Goal: Task Accomplishment & Management: Manage account settings

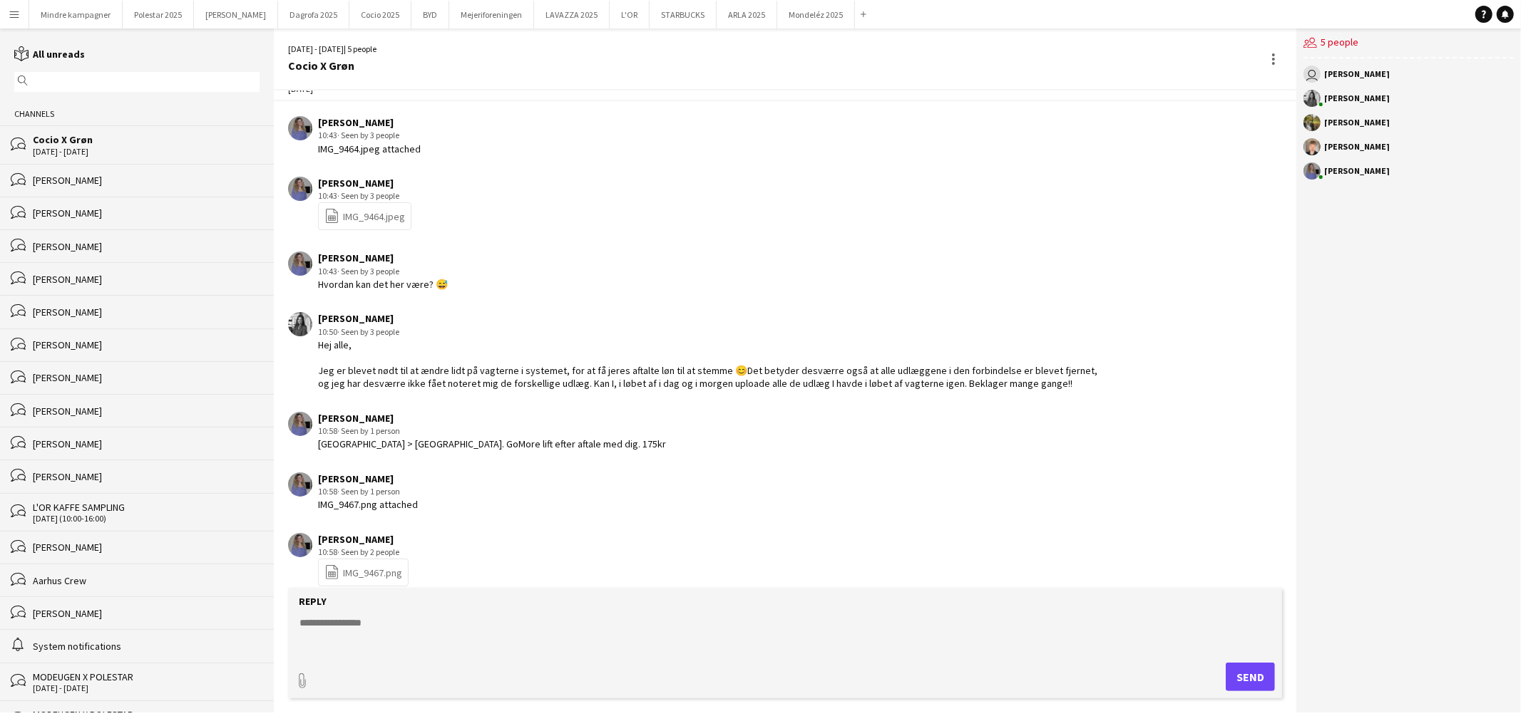
scroll to position [1945, 0]
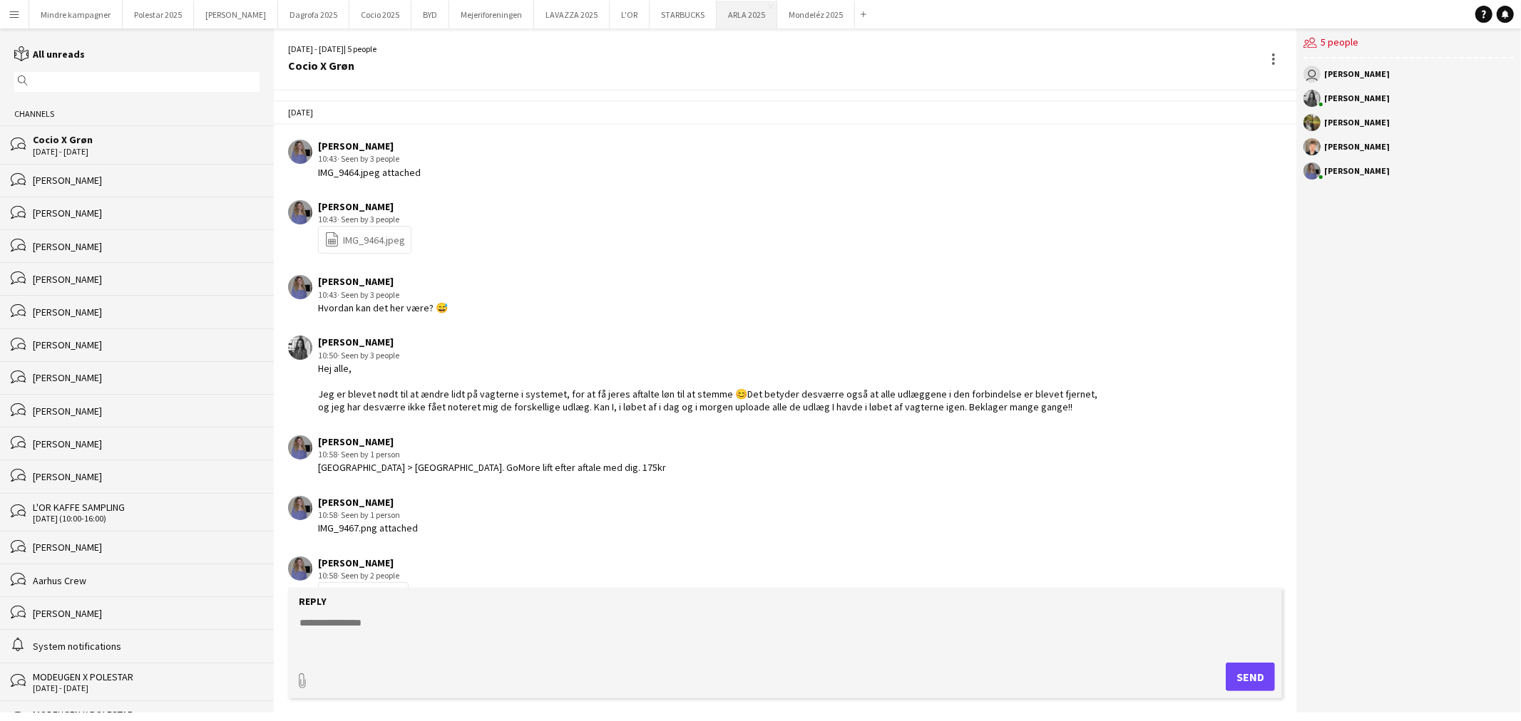
click at [716, 16] on button "ARLA 2025 Close" at bounding box center [746, 15] width 61 height 28
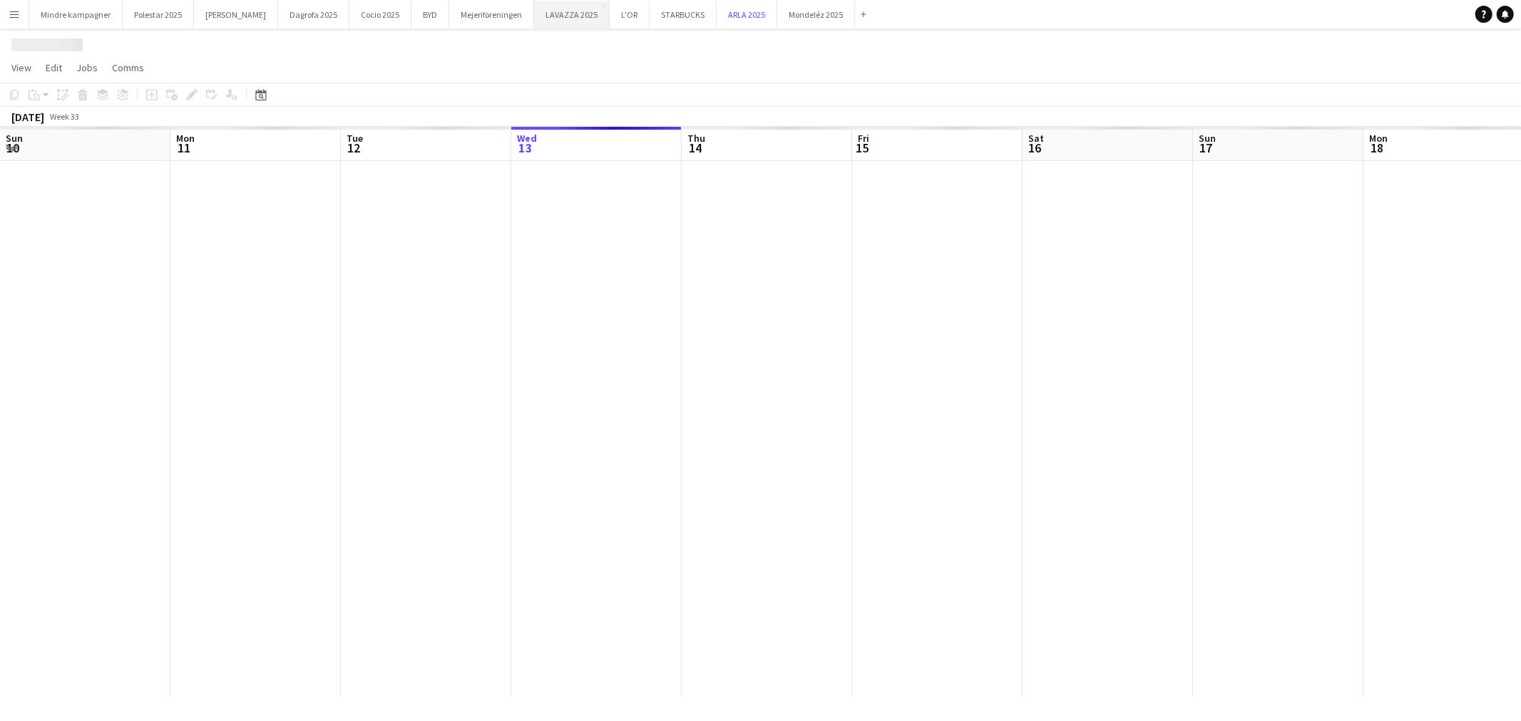
scroll to position [0, 340]
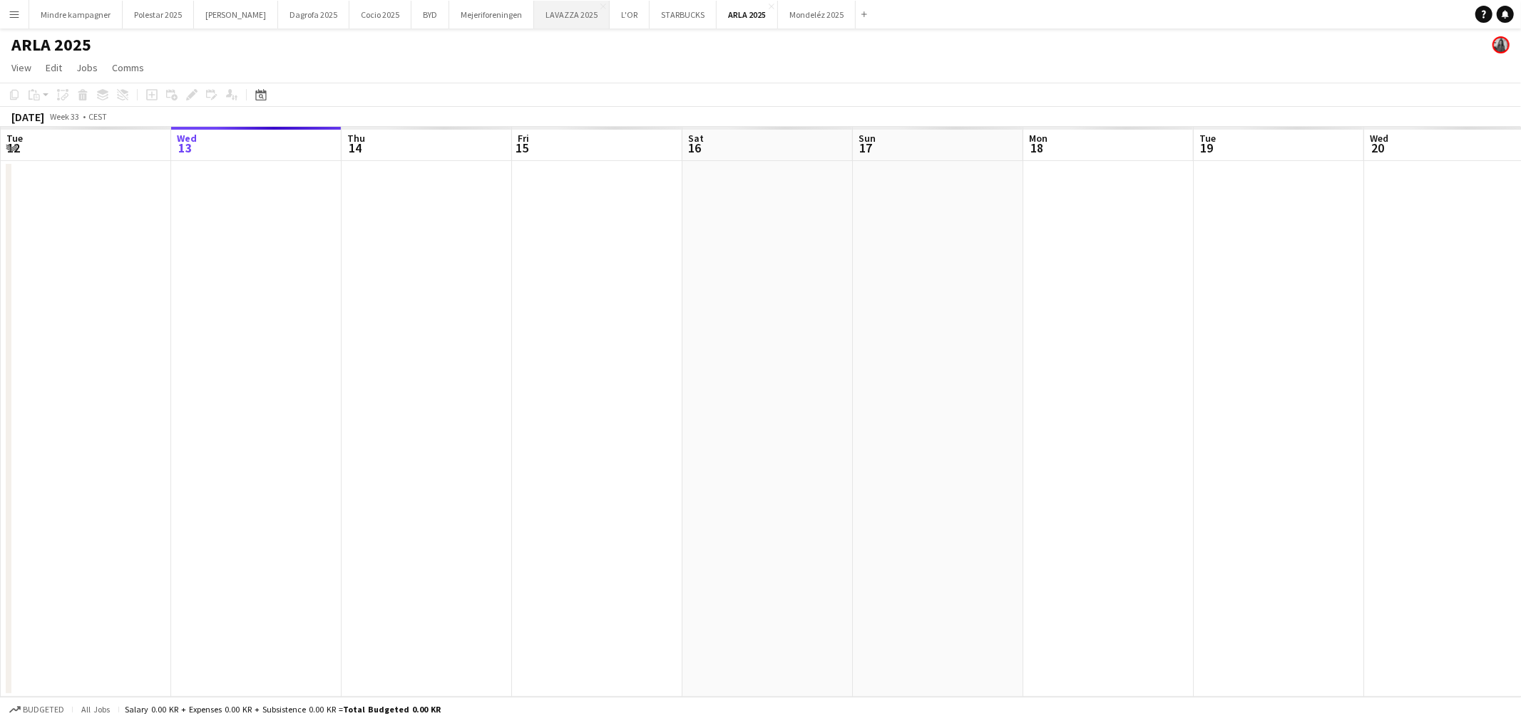
click at [547, 13] on button "LAVAZZA 2025 Close" at bounding box center [572, 15] width 76 height 28
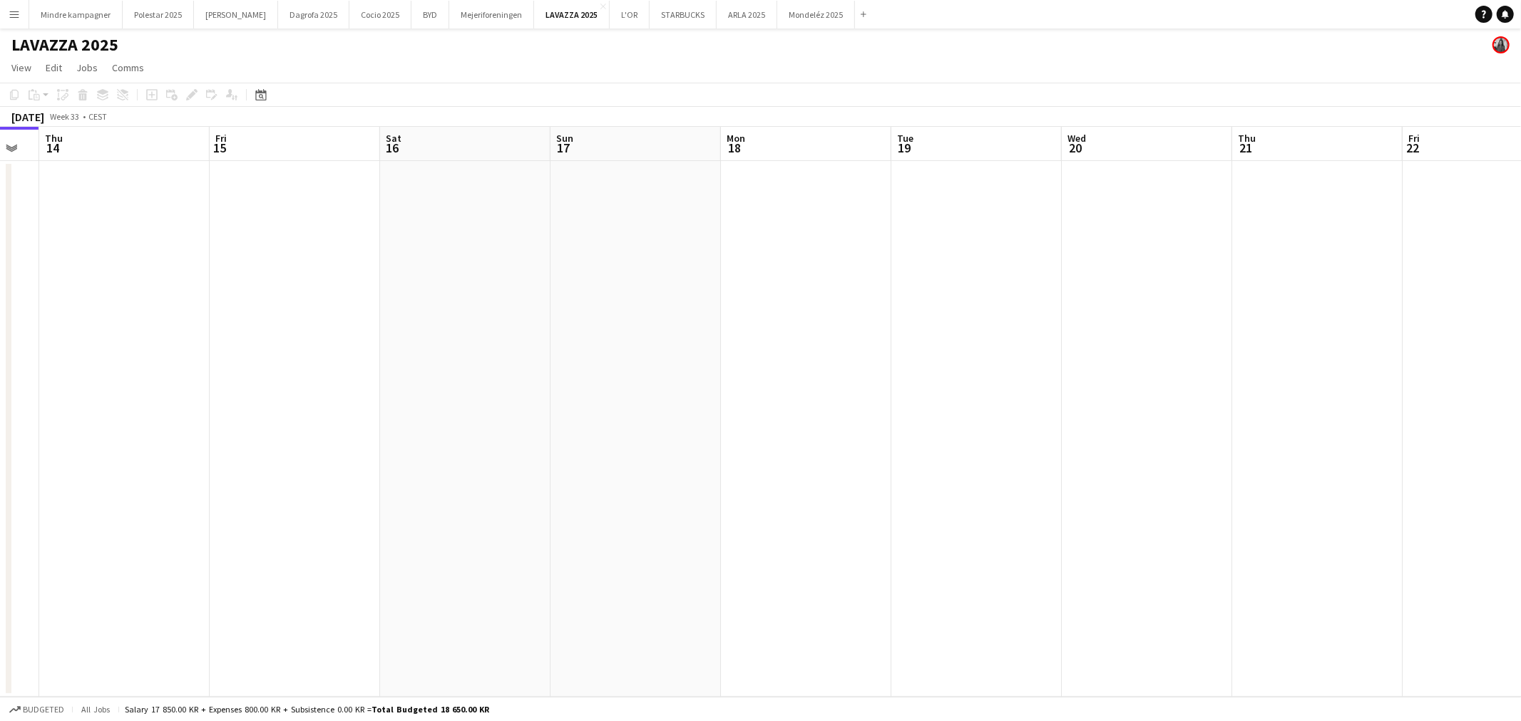
drag, startPoint x: 864, startPoint y: 474, endPoint x: 672, endPoint y: 468, distance: 192.6
click at [524, 478] on app-calendar-viewport "Mon 11 Tue 12 Wed 13 Thu 14 Fri 15 Sat 16 Sun 17 Mon 18 Tue 19 Wed 20 Thu 21 Fr…" at bounding box center [760, 412] width 1521 height 570
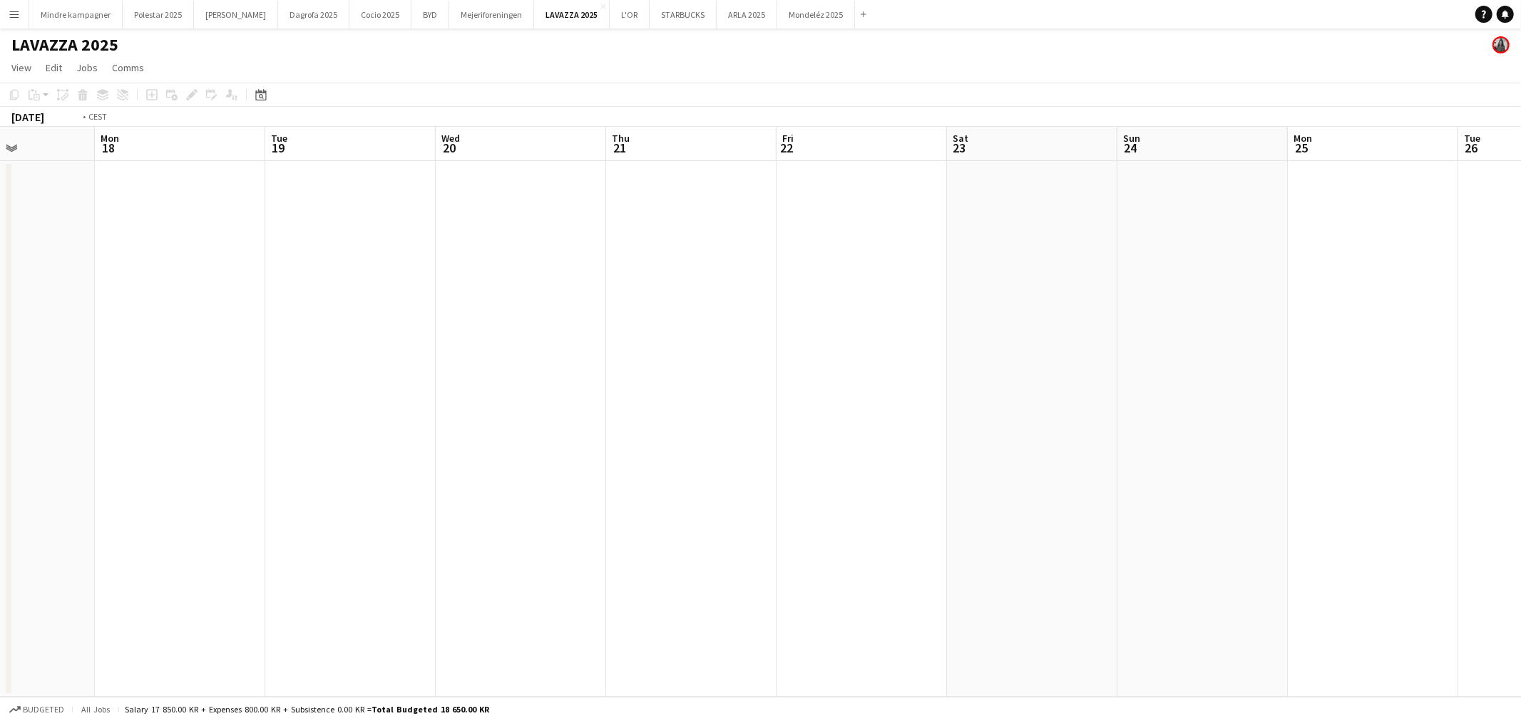
drag, startPoint x: 749, startPoint y: 490, endPoint x: 301, endPoint y: 485, distance: 447.7
click at [301, 487] on app-calendar-viewport "Thu 14 Fri 15 Sat 16 Sun 17 Mon 18 Tue 19 Wed 20 Thu 21 Fri 22 Sat 23 Sun 24 Mo…" at bounding box center [760, 412] width 1521 height 570
drag, startPoint x: 739, startPoint y: 487, endPoint x: 488, endPoint y: 471, distance: 250.7
click at [372, 483] on app-calendar-viewport "Sun 17 Mon 18 Tue 19 Wed 20 Thu 21 Fri 22 Sat 23 Sun 24 Mon 25 Tue 26 Wed 27 Th…" at bounding box center [760, 412] width 1521 height 570
drag, startPoint x: 831, startPoint y: 480, endPoint x: 565, endPoint y: 469, distance: 266.9
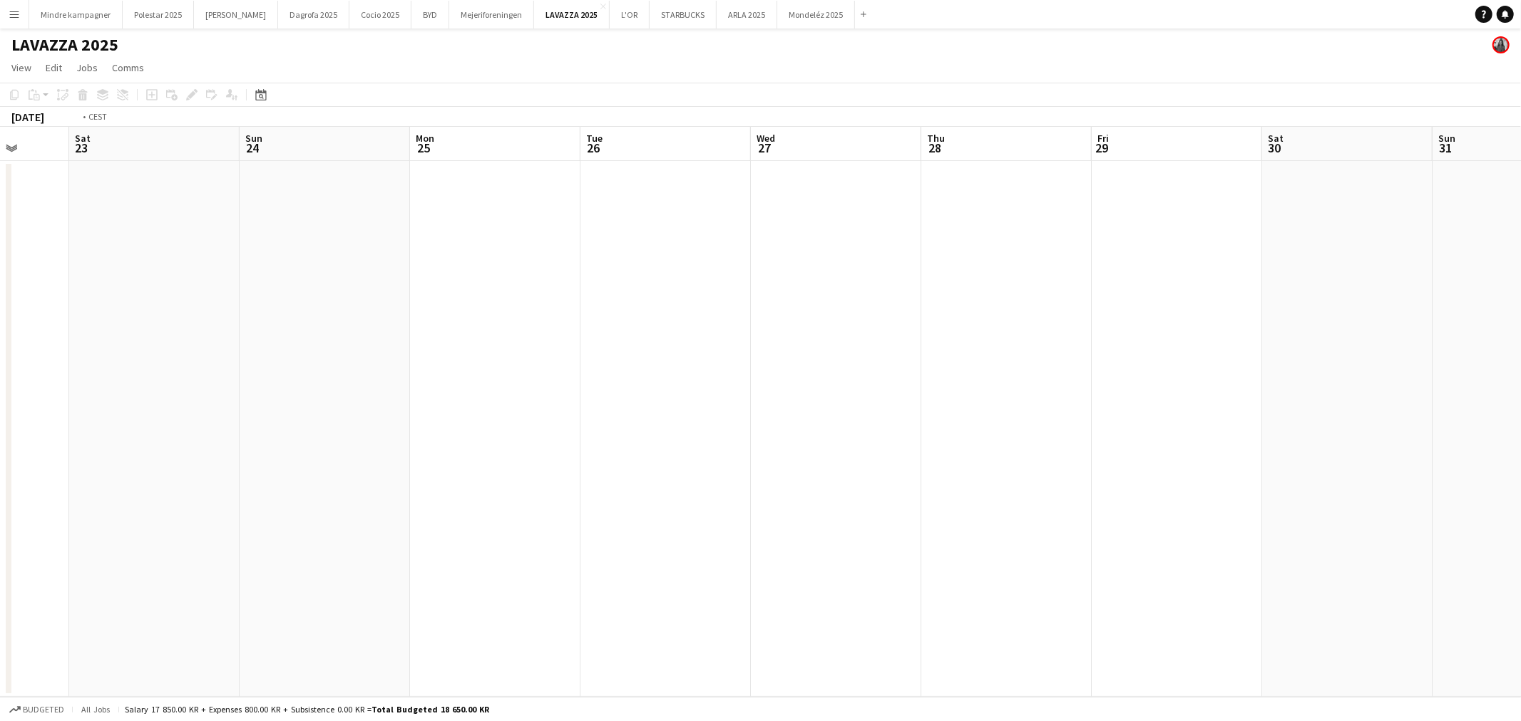
click at [428, 481] on app-calendar-viewport "Wed 20 Thu 21 Fri 22 Sat 23 Sun 24 Mon 25 Tue 26 Wed 27 Thu 28 Fri 29 Sat 30 Su…" at bounding box center [760, 412] width 1521 height 570
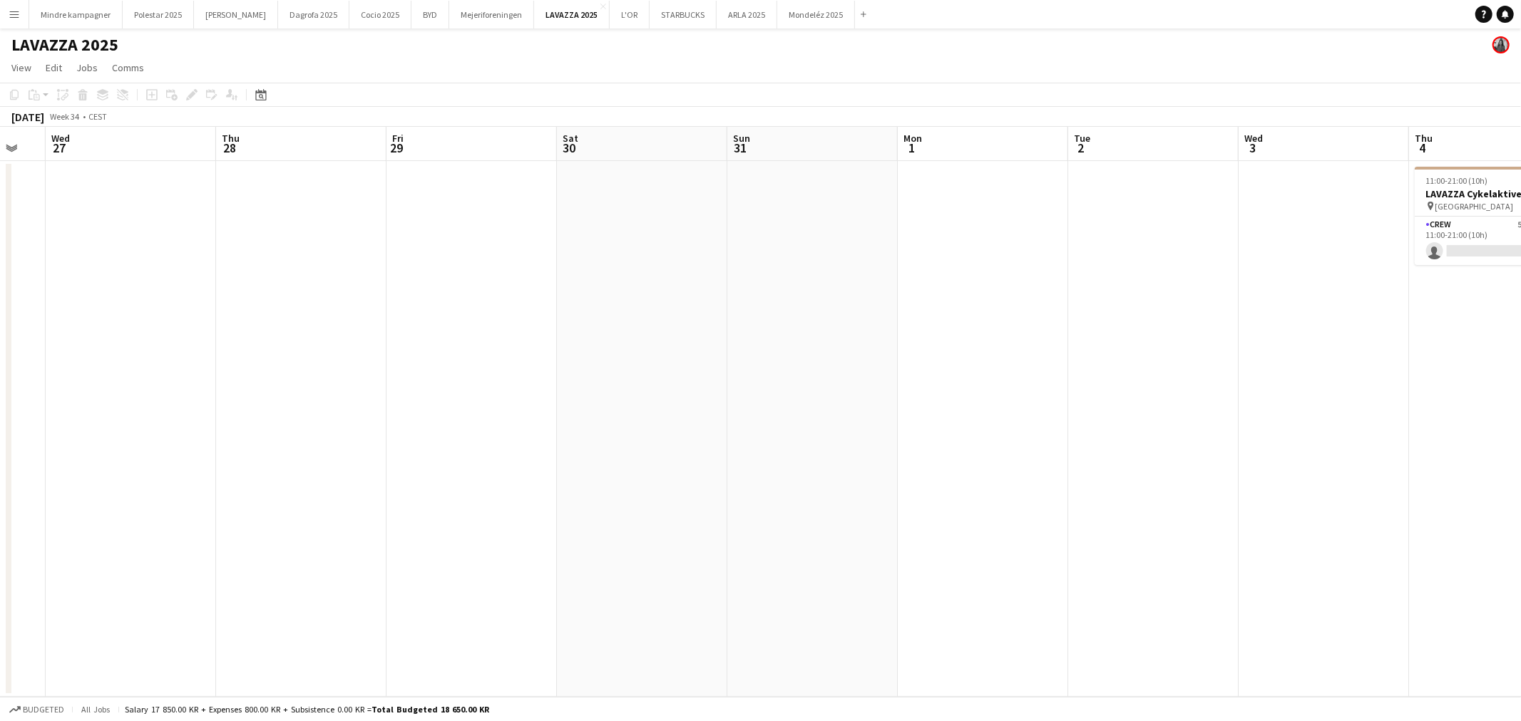
drag, startPoint x: 592, startPoint y: 468, endPoint x: 366, endPoint y: 461, distance: 226.1
click at [366, 461] on app-calendar-viewport "Sun 24 Mon 25 Tue 26 Wed 27 Thu 28 Fri 29 Sat 30 Sun 31 Mon 1 Tue 2 Wed 3 Thu 4…" at bounding box center [760, 412] width 1521 height 570
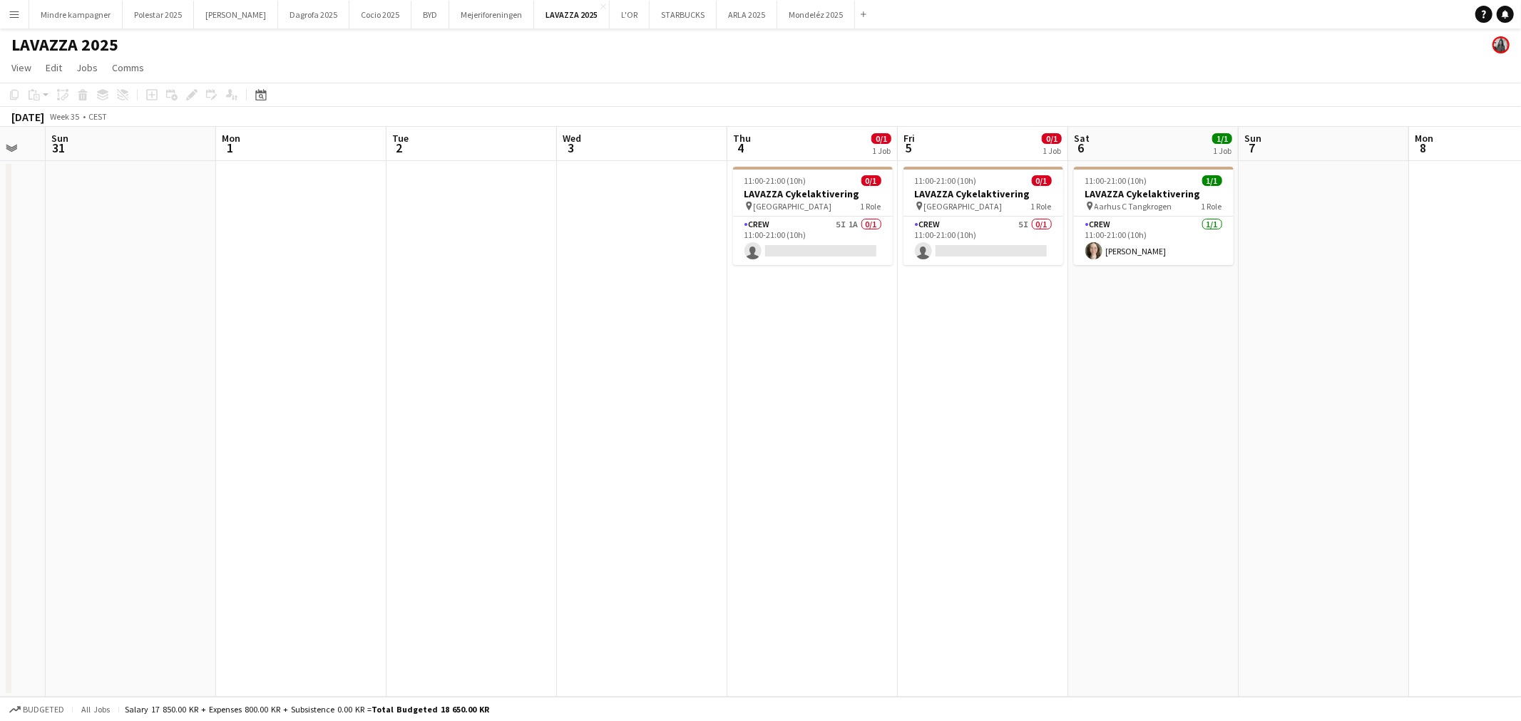
scroll to position [0, 510]
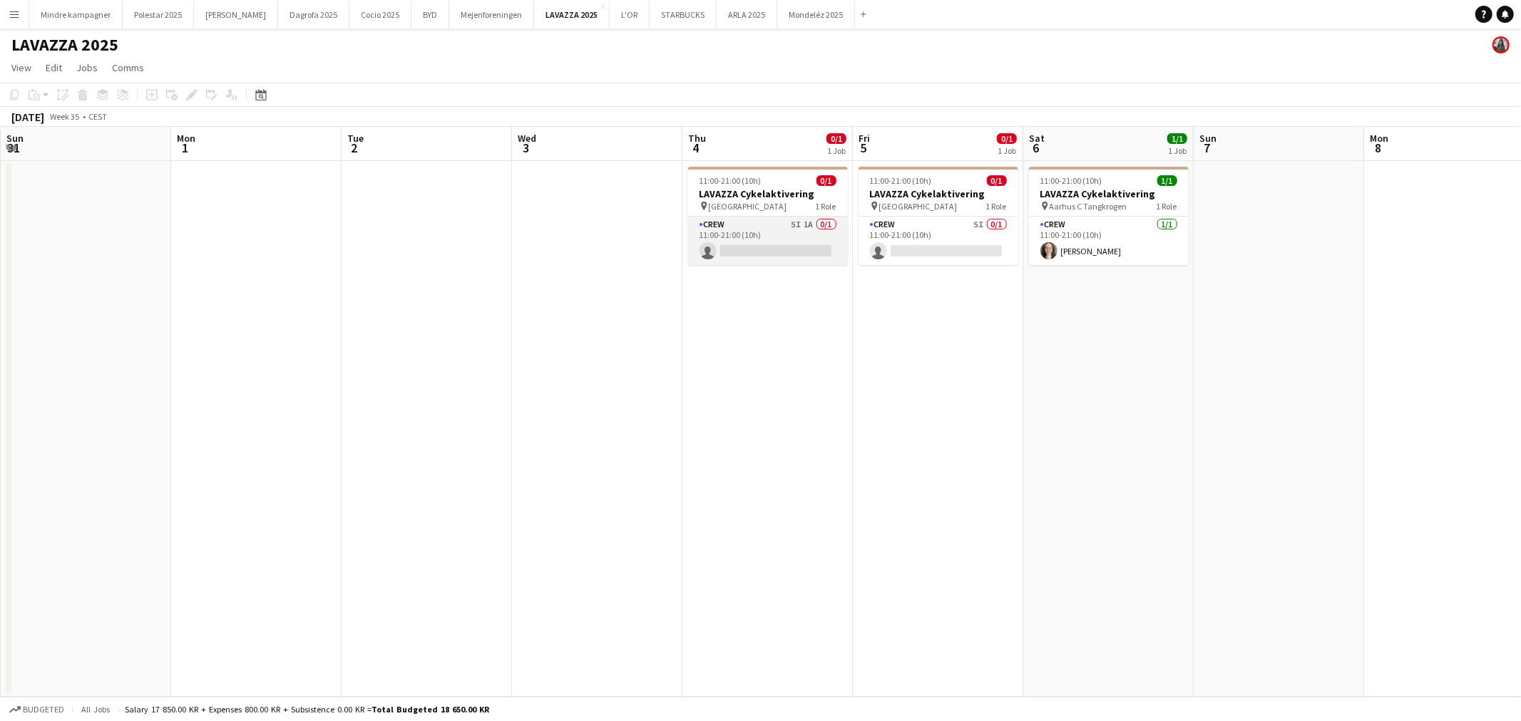
click at [796, 226] on app-card-role "Crew 5I 1A 0/1 11:00-21:00 (10h) single-neutral-actions" at bounding box center [768, 241] width 160 height 48
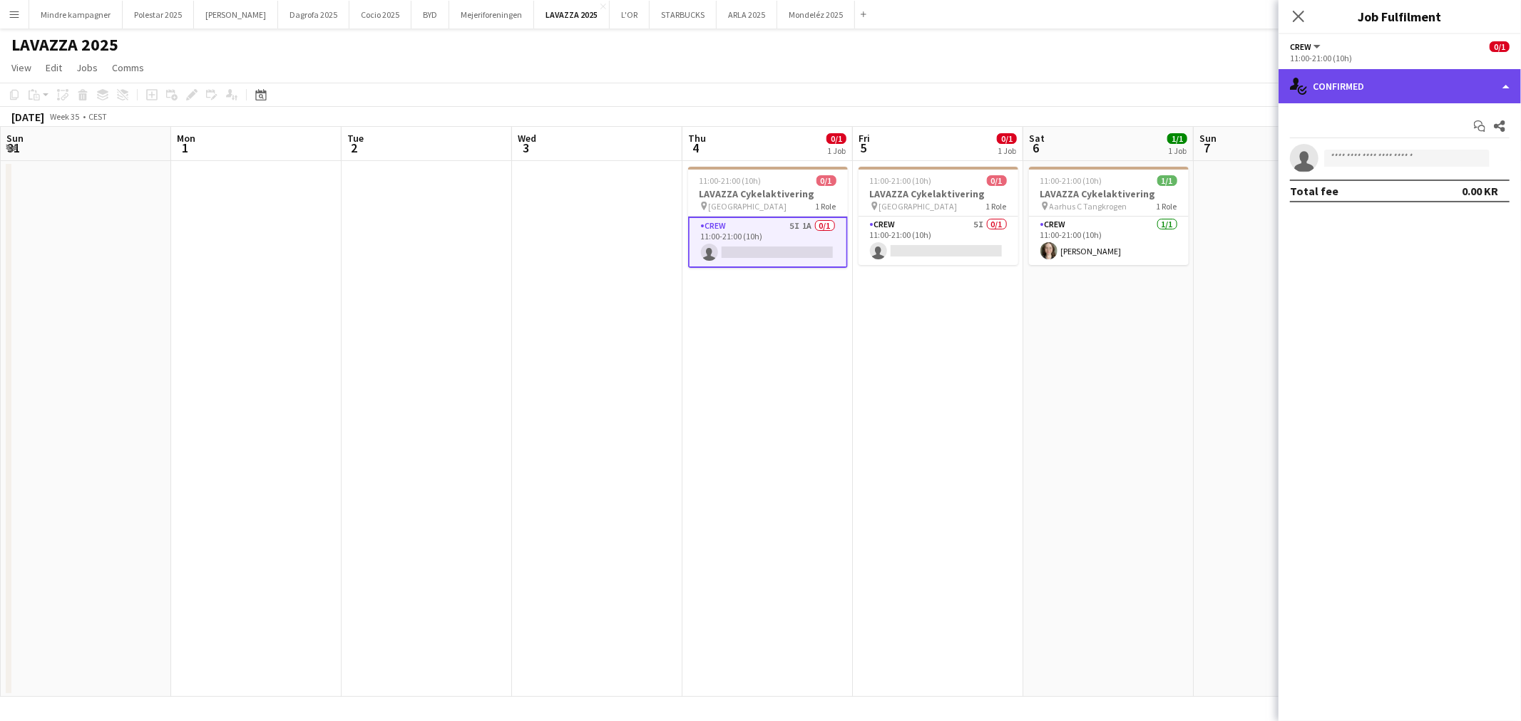
click at [1355, 91] on div "single-neutral-actions-check-2 Confirmed" at bounding box center [1399, 86] width 242 height 34
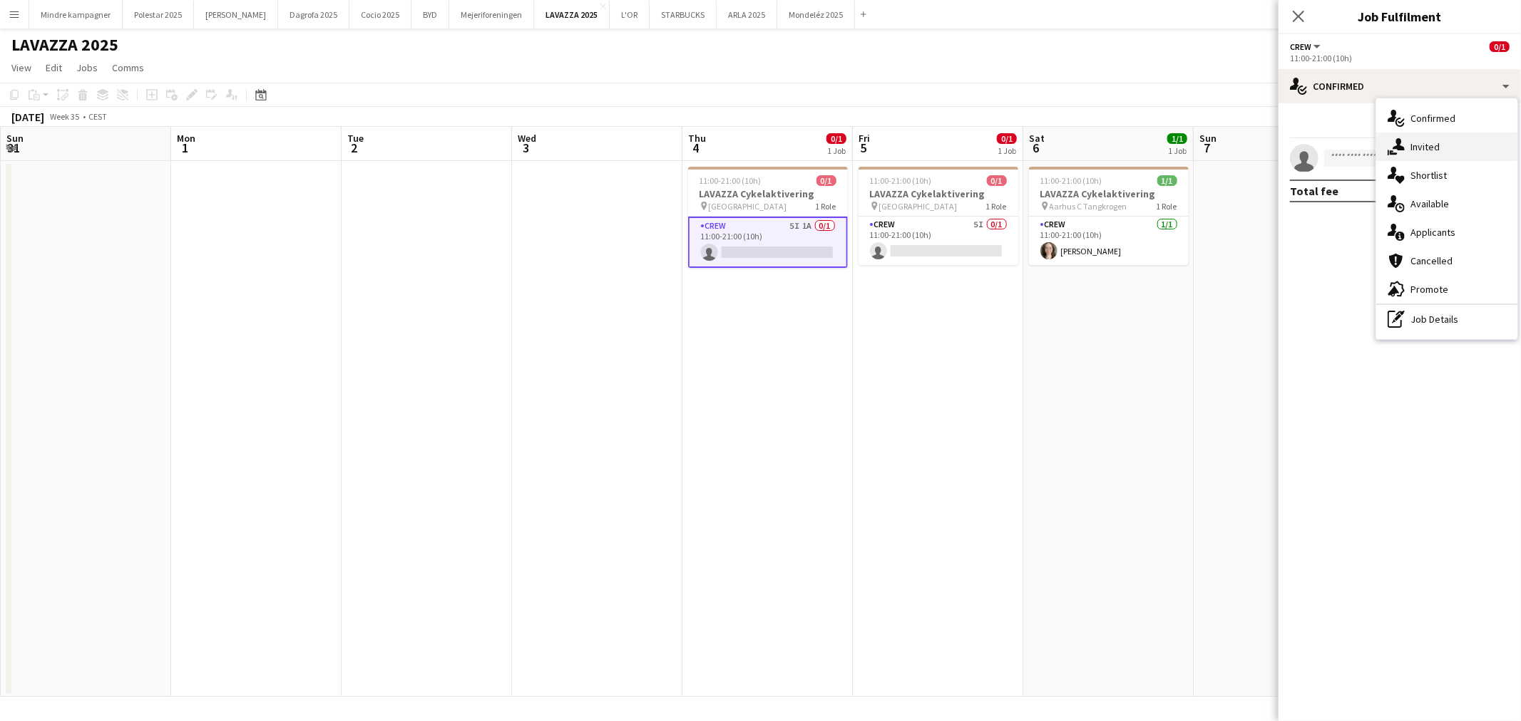
click at [1422, 141] on div "single-neutral-actions-share-1 Invited" at bounding box center [1446, 147] width 141 height 29
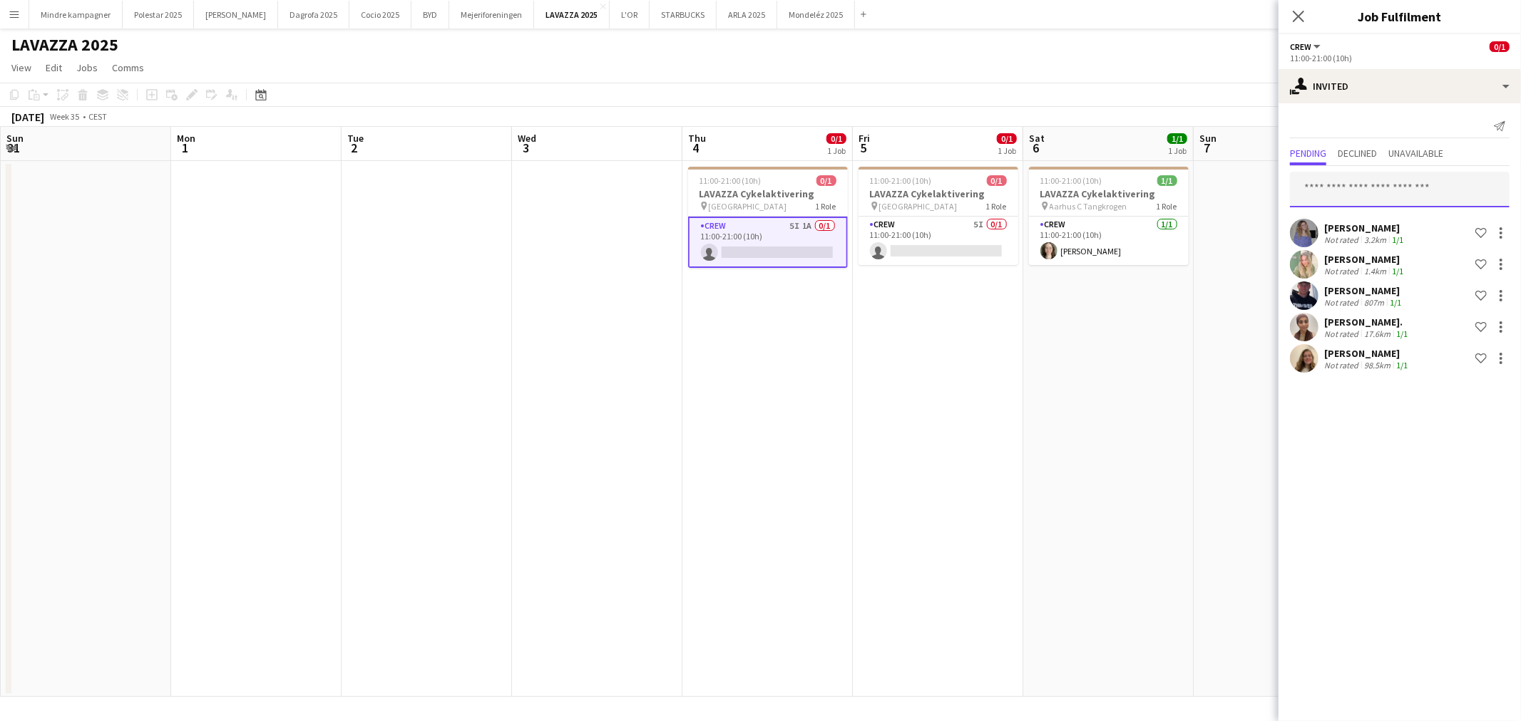
click at [1370, 193] on input "text" at bounding box center [1400, 190] width 220 height 36
type input "****"
click at [455, 17] on button "Mejeriforeningen Close" at bounding box center [491, 15] width 85 height 28
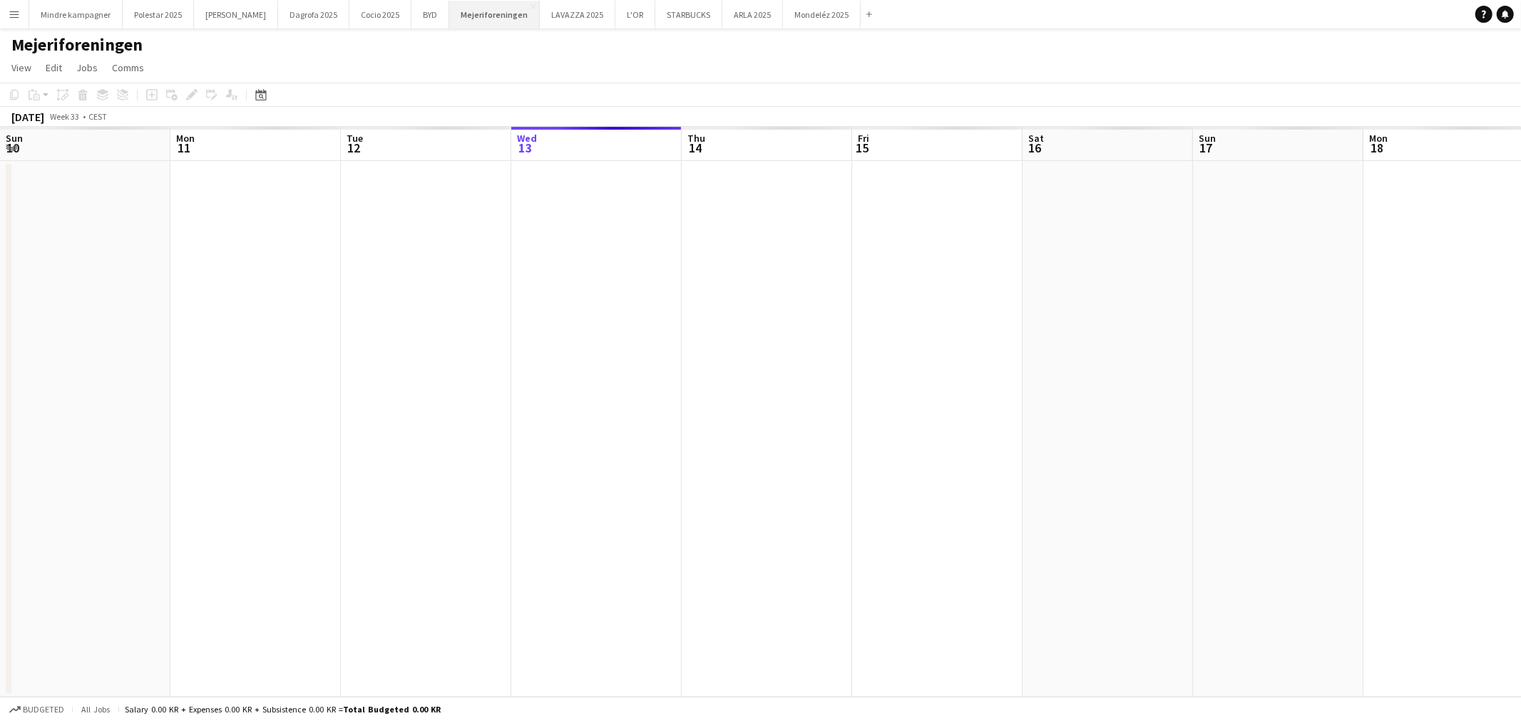
scroll to position [0, 340]
click at [722, 20] on button "ARLA 2025 Close" at bounding box center [752, 15] width 61 height 28
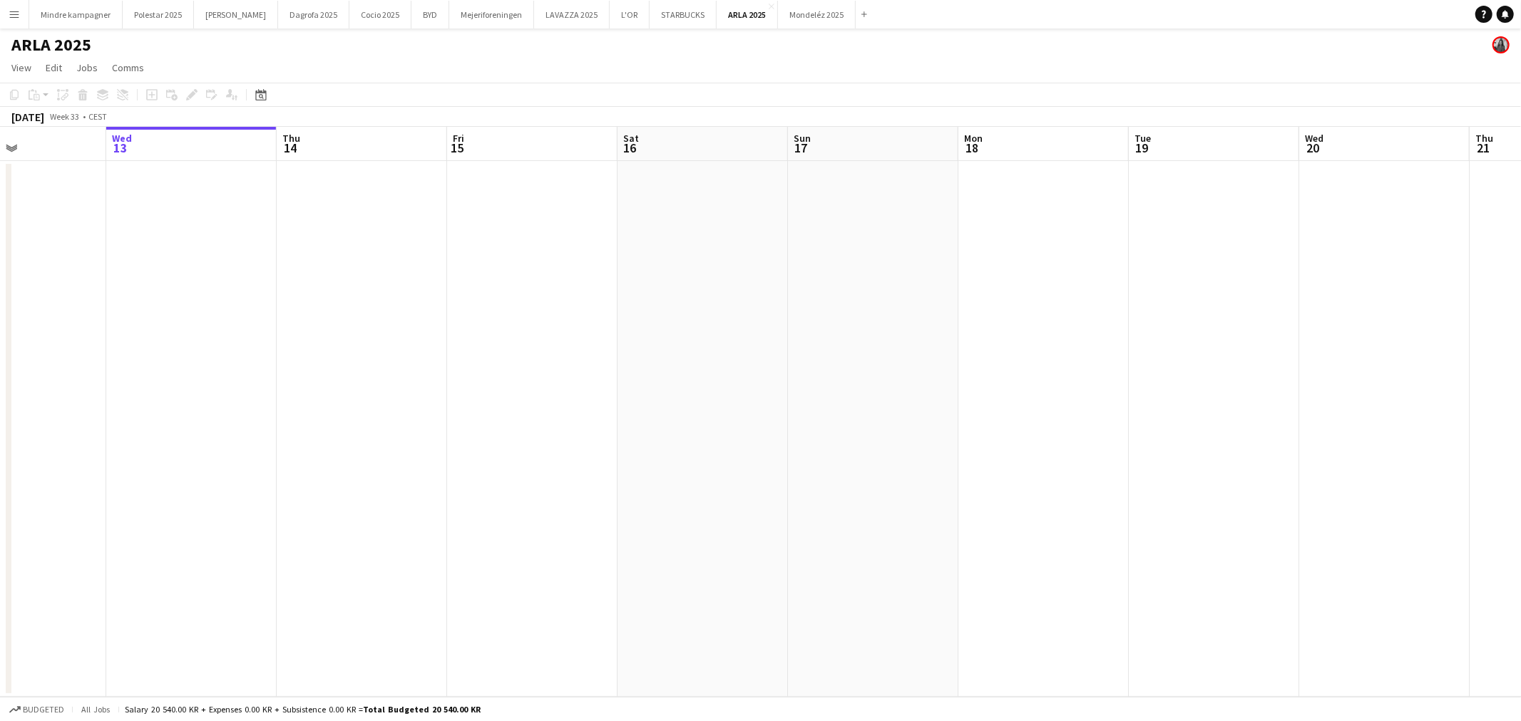
drag, startPoint x: 994, startPoint y: 433, endPoint x: 286, endPoint y: 446, distance: 708.0
click at [287, 446] on app-calendar-viewport "Sun 10 Mon 11 Tue 12 Wed 13 Thu 14 Fri 15 Sat 16 Sun 17 Mon 18 Tue 19 Wed 20 Th…" at bounding box center [760, 412] width 1521 height 570
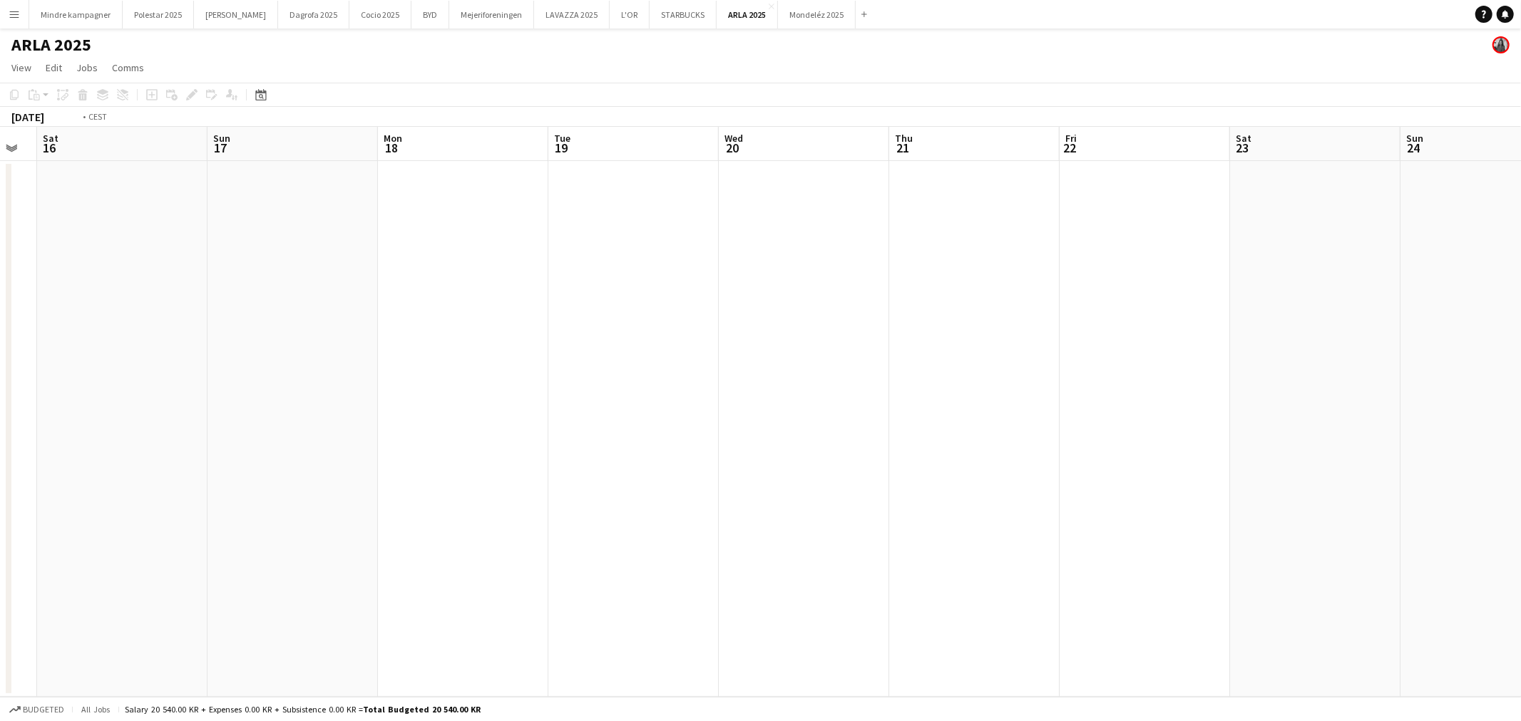
click at [407, 478] on app-calendar-viewport "Wed 13 Thu 14 Fri 15 Sat 16 Sun 17 Mon 18 Tue 19 Wed 20 Thu 21 Fri 22 Sat 23 Su…" at bounding box center [760, 412] width 1521 height 570
click at [535, 533] on app-calendar-viewport "Sun 17 Mon 18 Tue 19 Wed 20 Thu 21 Fri 22 Sat 23 Sun 24 Mon 25 Tue 26 Wed 27 Th…" at bounding box center [760, 412] width 1521 height 570
drag, startPoint x: 1022, startPoint y: 539, endPoint x: 364, endPoint y: 530, distance: 658.1
click at [364, 530] on app-calendar-viewport "Thu 21 Fri 22 Sat 23 Sun 24 Mon 25 Tue 26 Wed 27 Thu 28 Fri 29 Sat 30 Sun 31 Mo…" at bounding box center [760, 412] width 1521 height 570
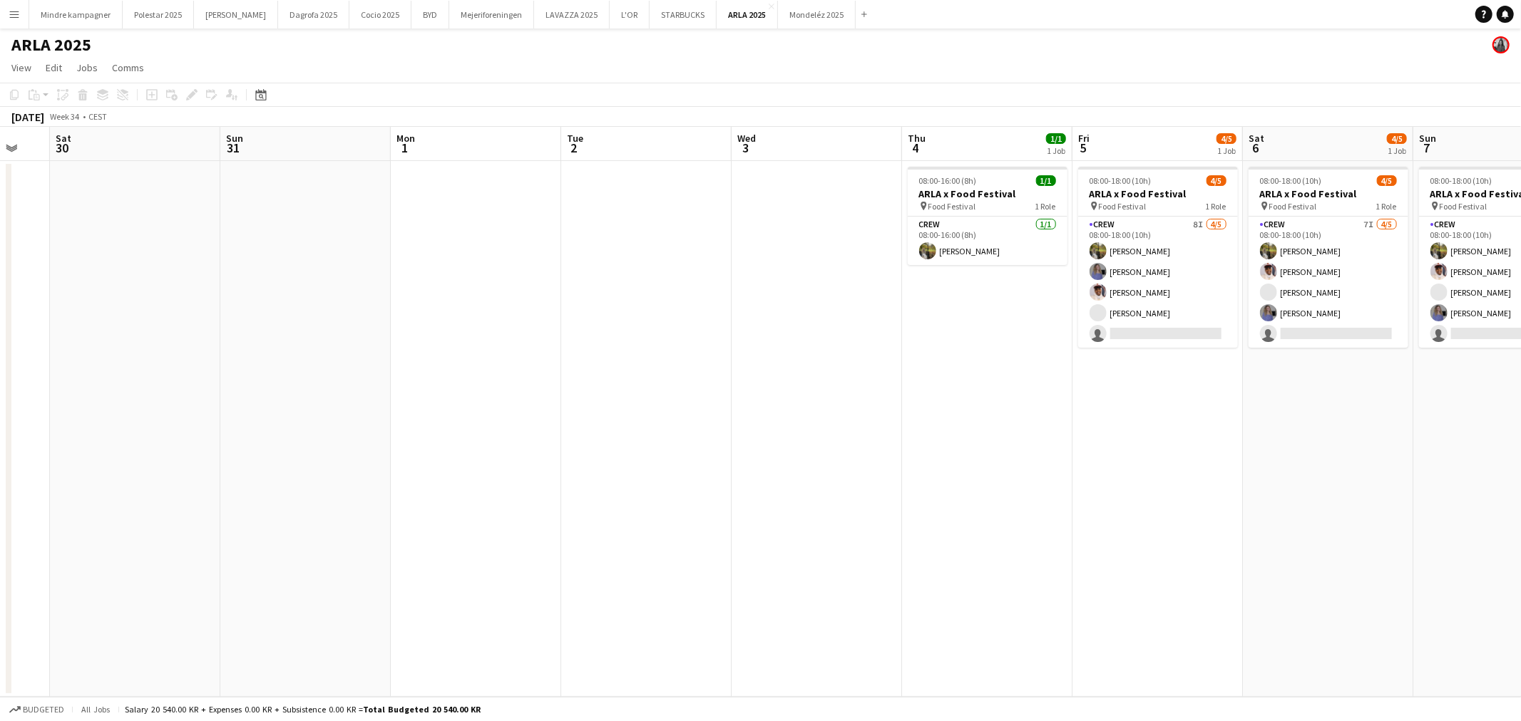
drag, startPoint x: 967, startPoint y: 533, endPoint x: 741, endPoint y: 528, distance: 225.3
click at [593, 535] on app-calendar-viewport "Wed 27 Thu 28 Fri 29 Sat 30 Sun 31 Mon 1 Tue 2 Wed 3 Thu 4 1/1 1 Job Fri 5 4/5 …" at bounding box center [760, 412] width 1521 height 570
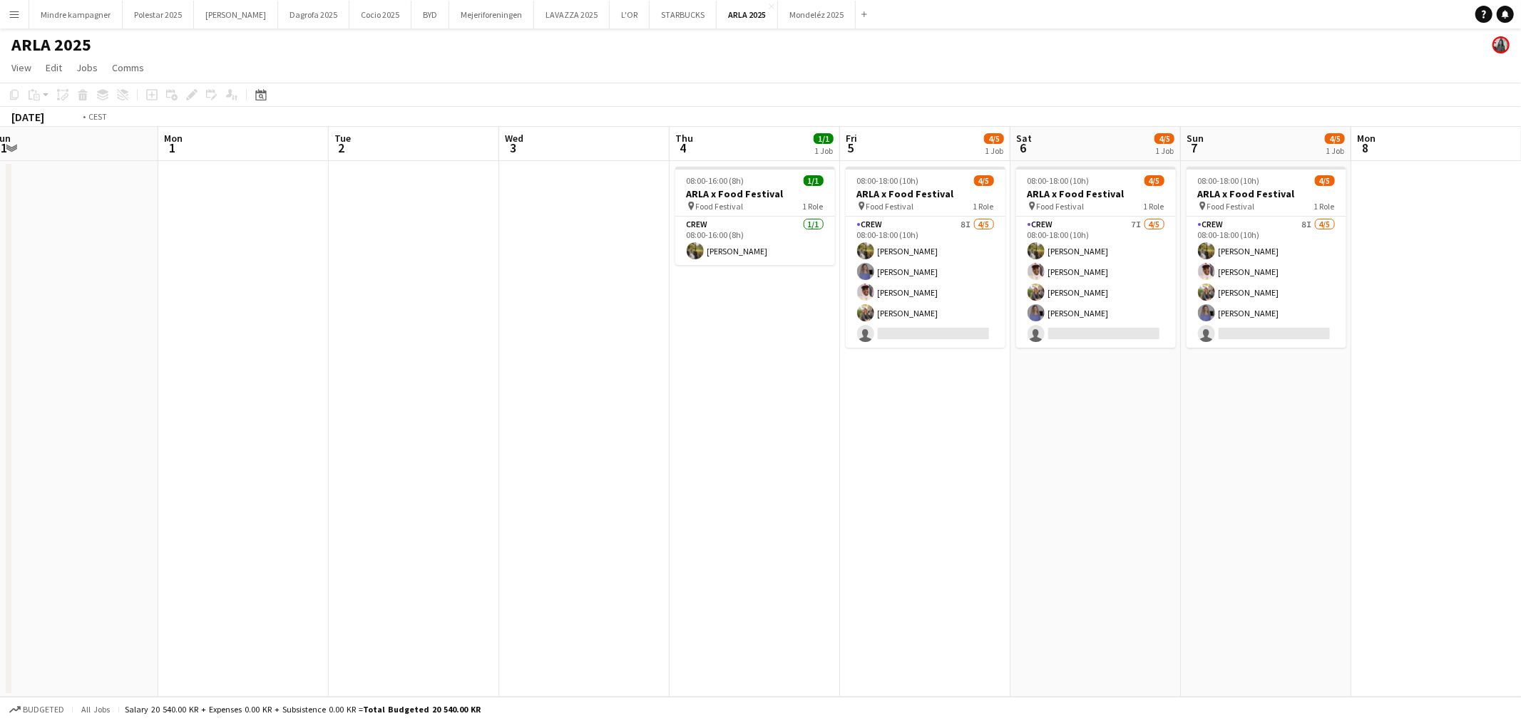
drag, startPoint x: 853, startPoint y: 528, endPoint x: 702, endPoint y: 550, distance: 151.9
click at [702, 550] on app-calendar-viewport "Thu 28 Fri 29 Sat 30 Sun 31 Mon 1 Tue 2 Wed 3 Thu 4 1/1 1 Job Fri 5 4/5 1 Job S…" at bounding box center [760, 412] width 1521 height 570
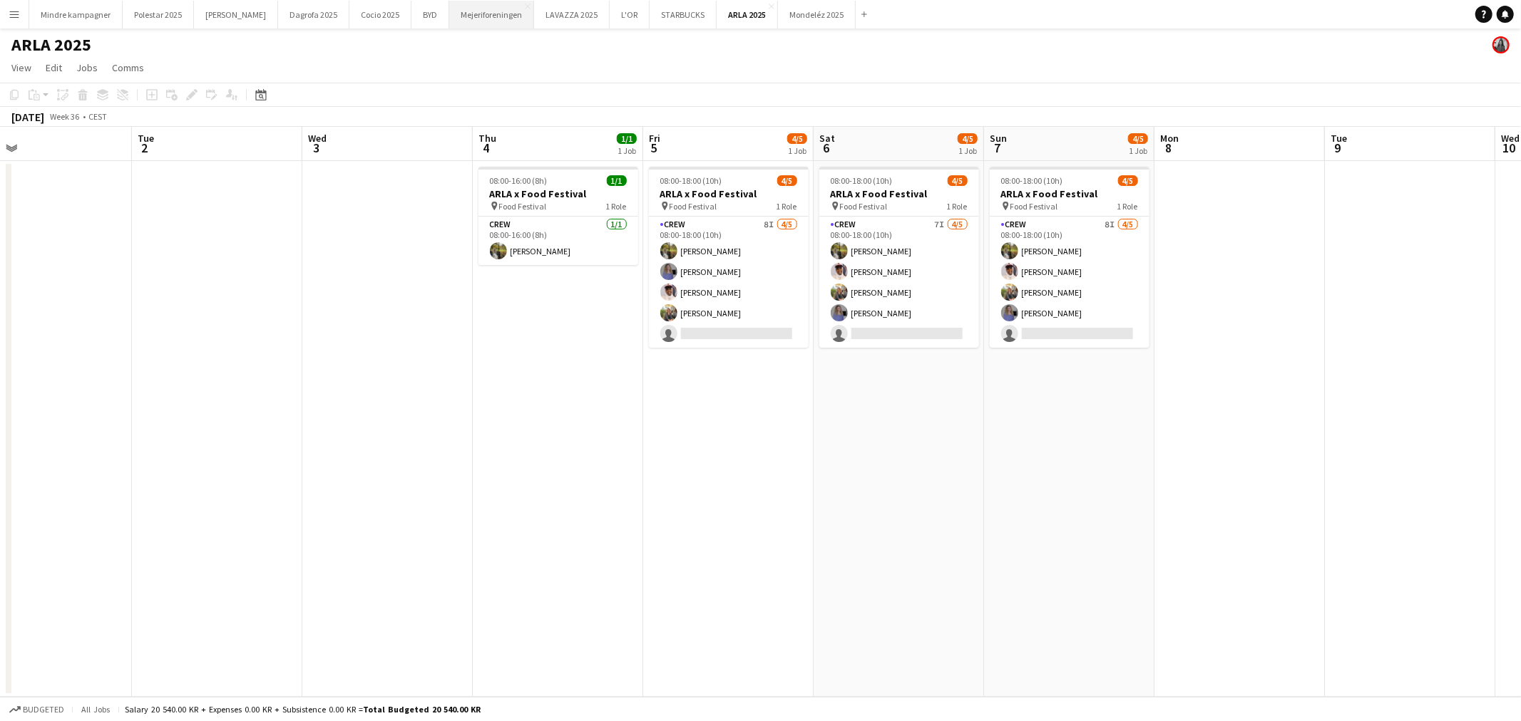
click at [450, 16] on button "Mejeriforeningen Close" at bounding box center [491, 15] width 85 height 28
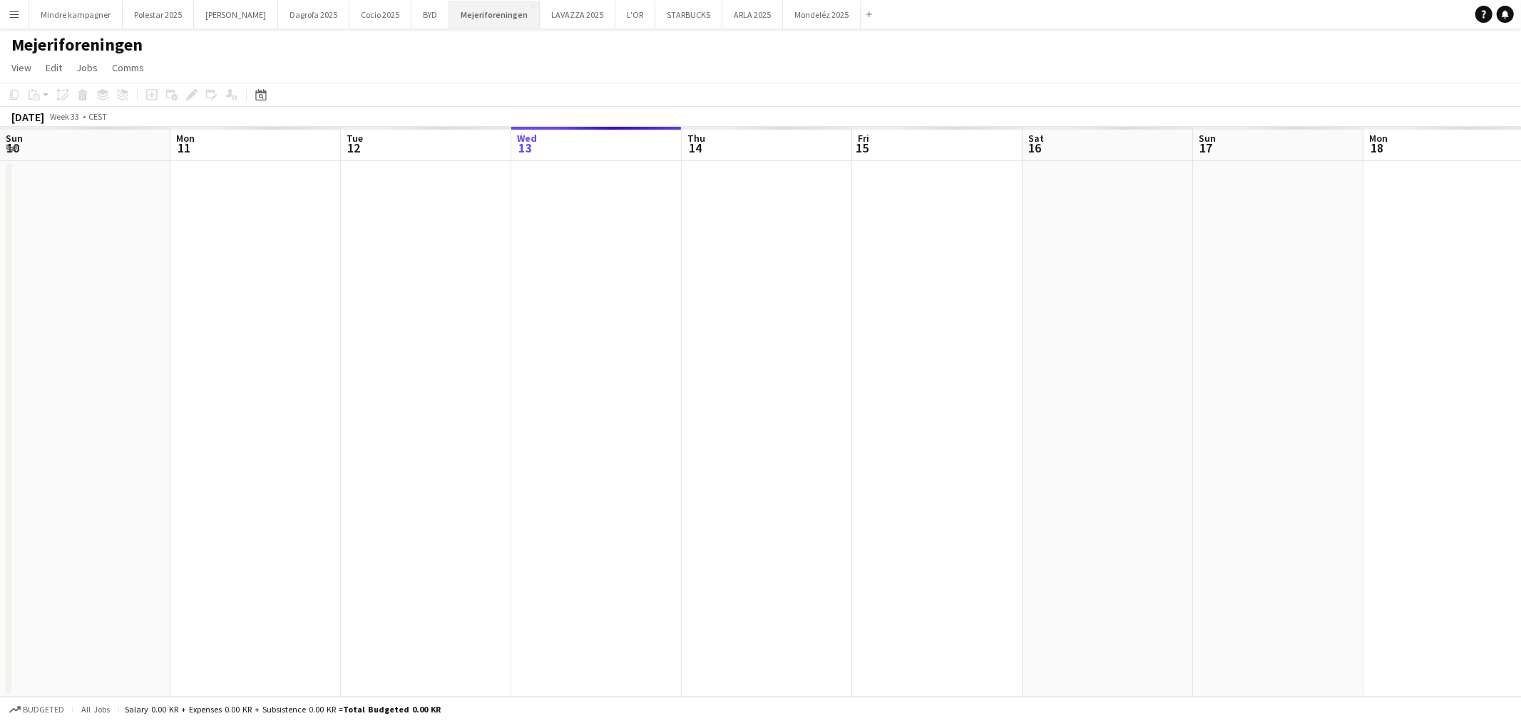
scroll to position [0, 340]
click at [15, 9] on app-icon "Menu" at bounding box center [14, 14] width 11 height 11
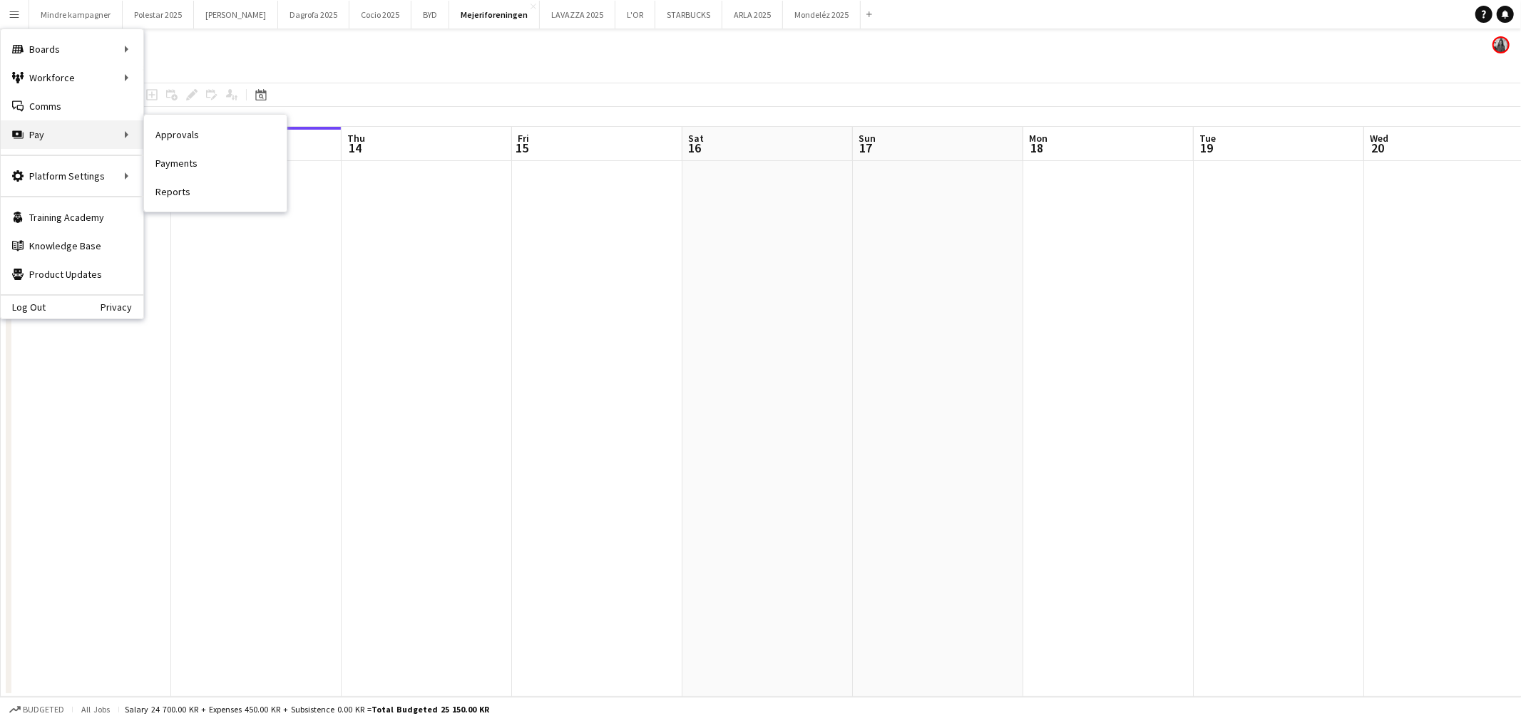
click at [47, 137] on div "Pay Pay" at bounding box center [72, 134] width 143 height 29
click at [189, 130] on link "Approvals" at bounding box center [215, 134] width 143 height 29
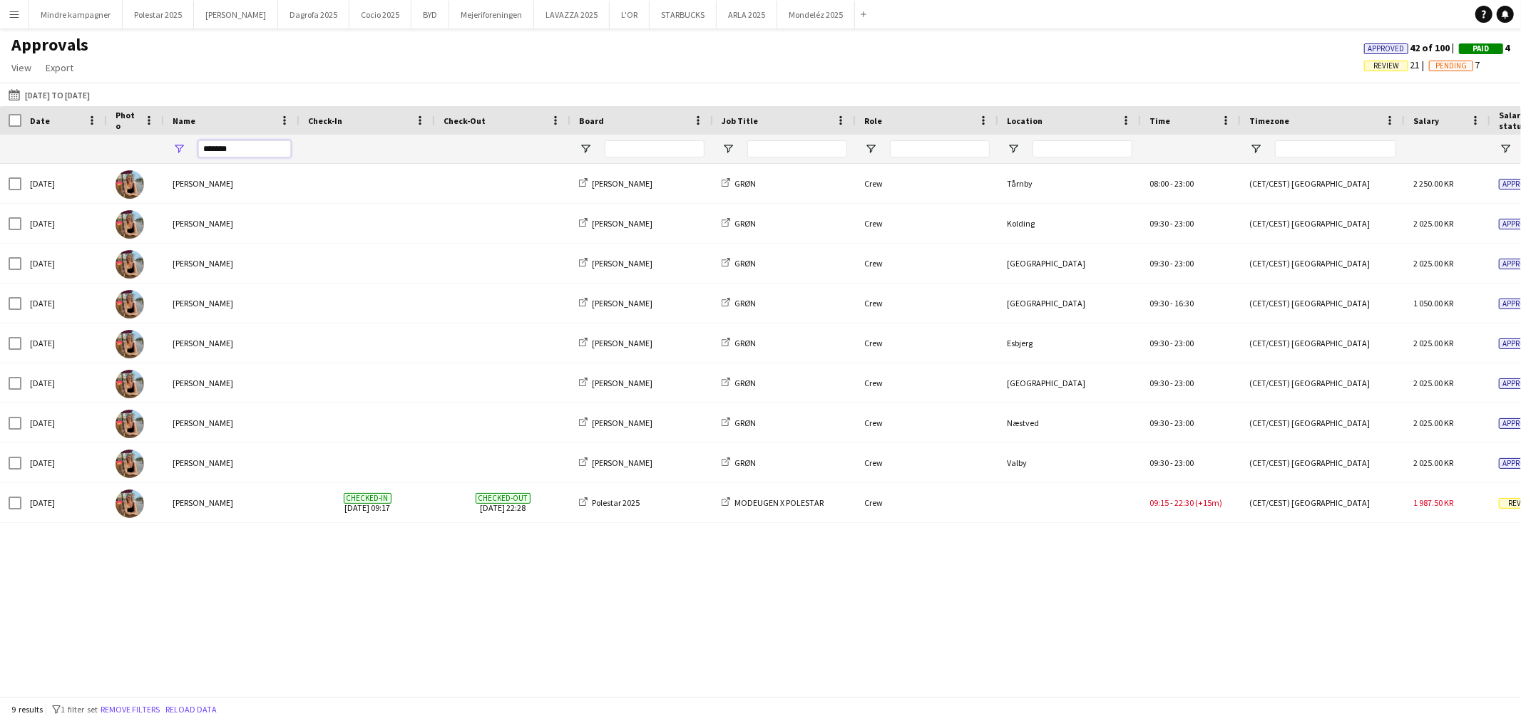
click at [246, 148] on input "*******" at bounding box center [244, 148] width 93 height 17
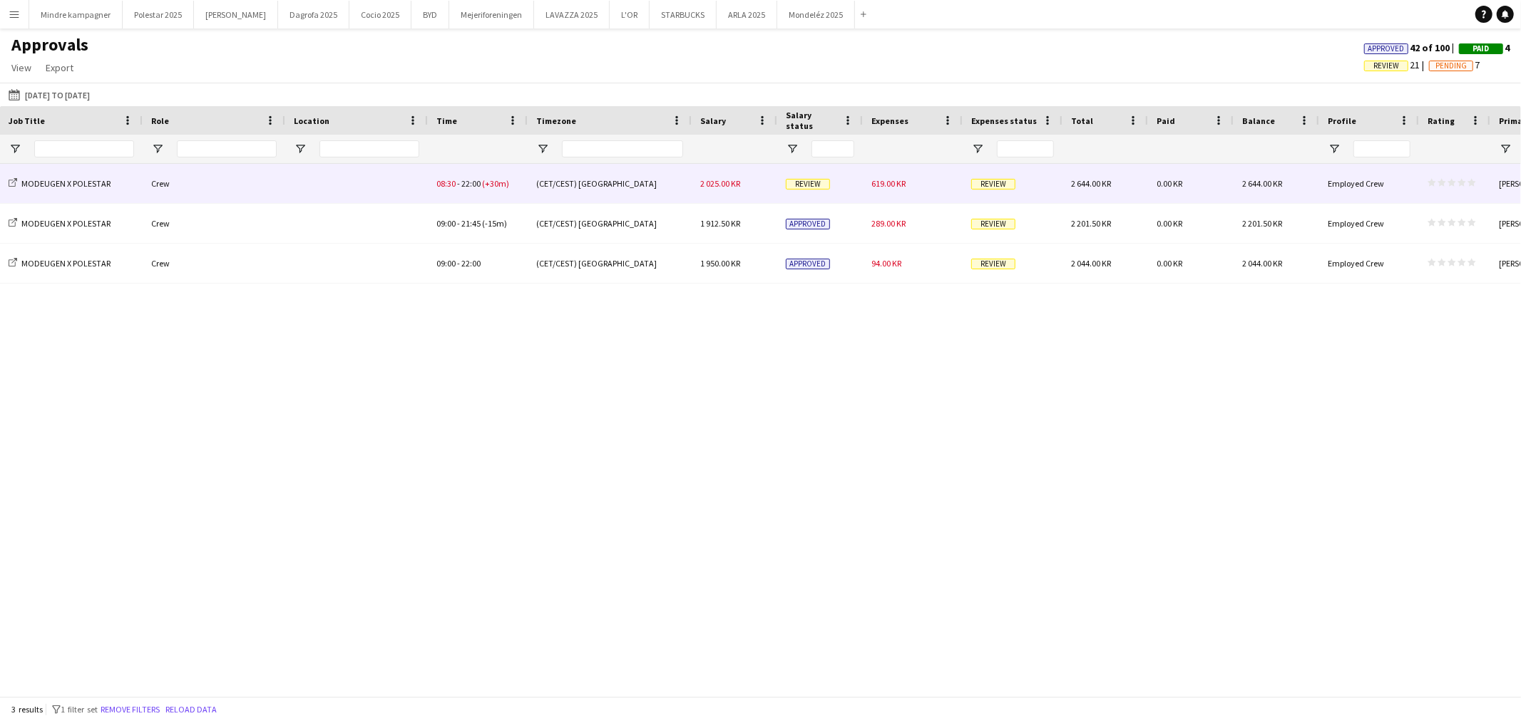
type input "***"
click at [927, 186] on div "619.00 KR" at bounding box center [913, 183] width 100 height 39
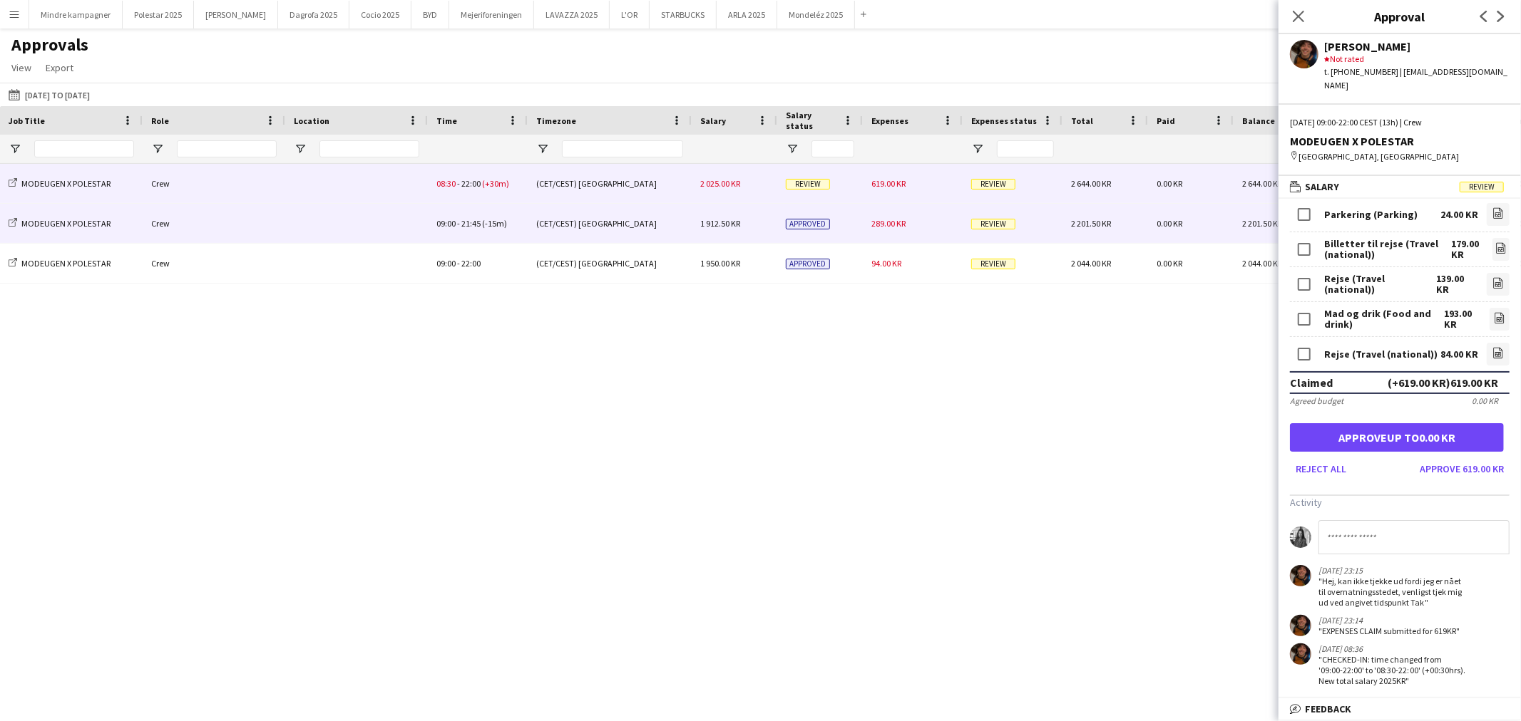
click at [907, 230] on div "289.00 KR" at bounding box center [913, 223] width 100 height 39
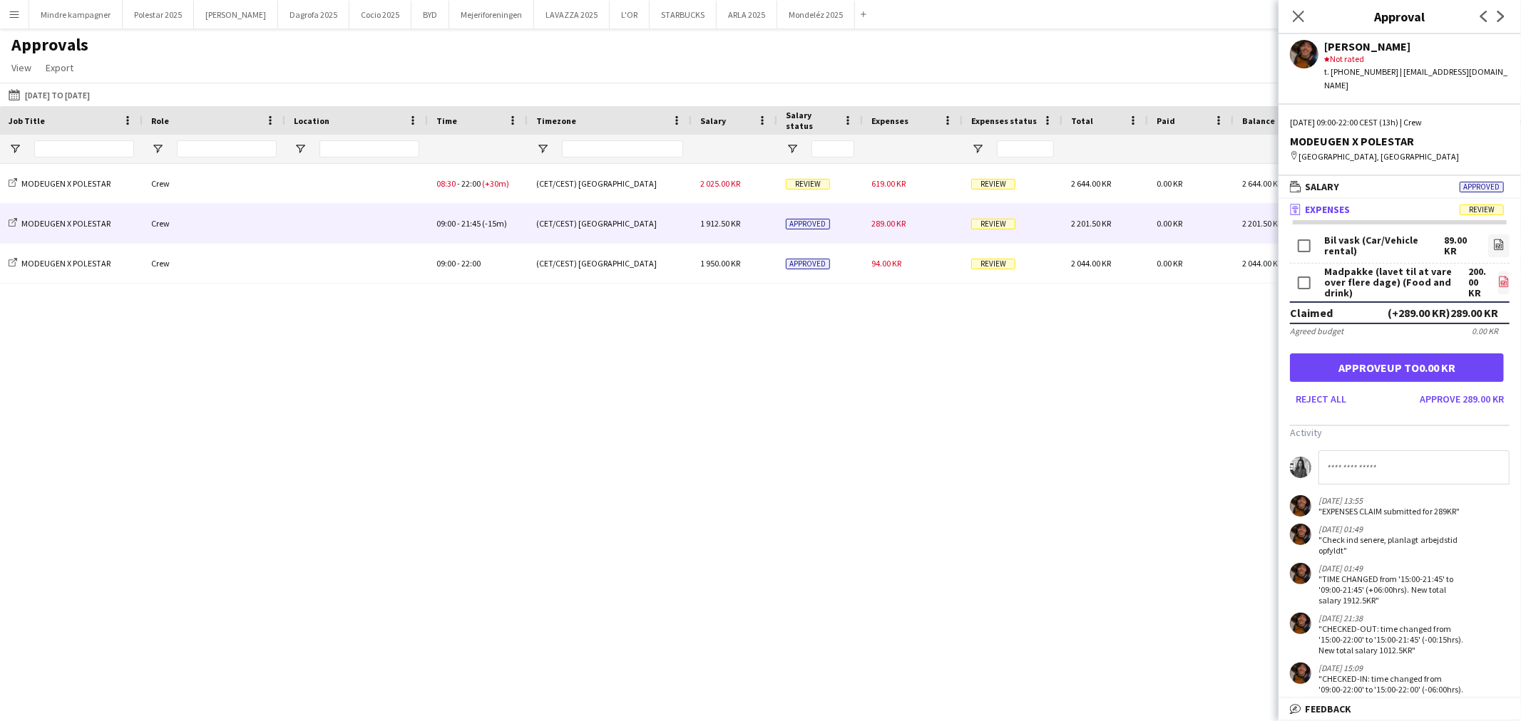
click at [1498, 276] on icon "file-image" at bounding box center [1503, 281] width 11 height 11
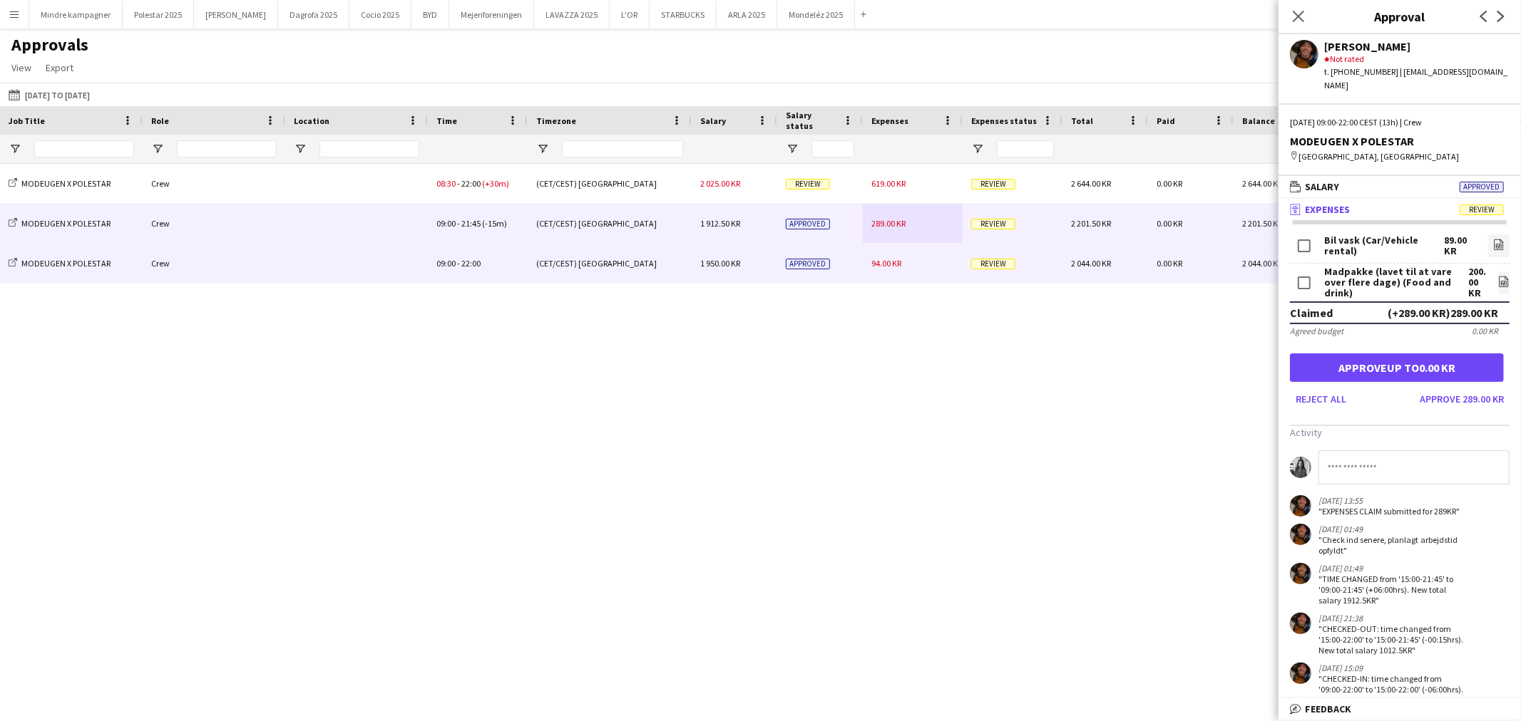
click at [907, 262] on div "94.00 KR" at bounding box center [913, 263] width 100 height 39
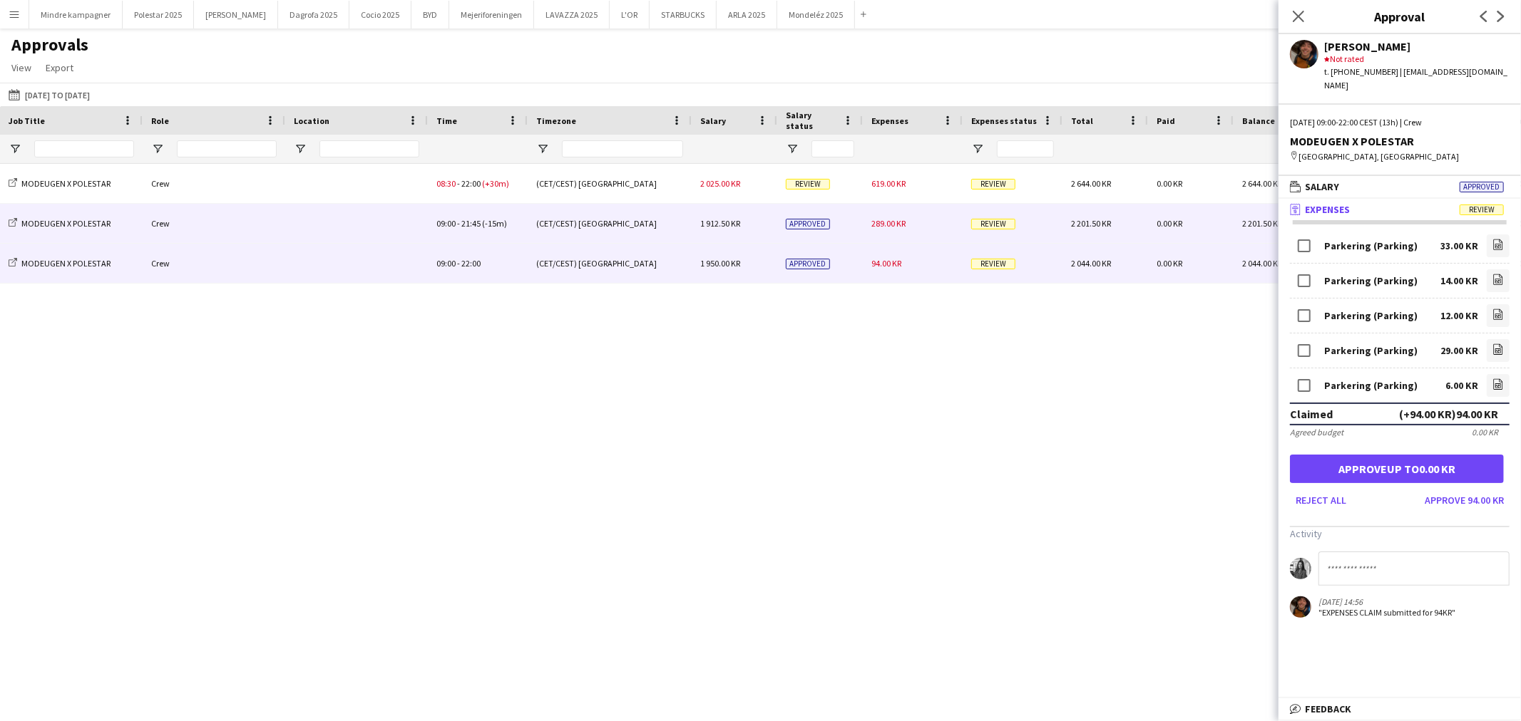
click at [885, 230] on div "289.00 KR" at bounding box center [913, 223] width 100 height 39
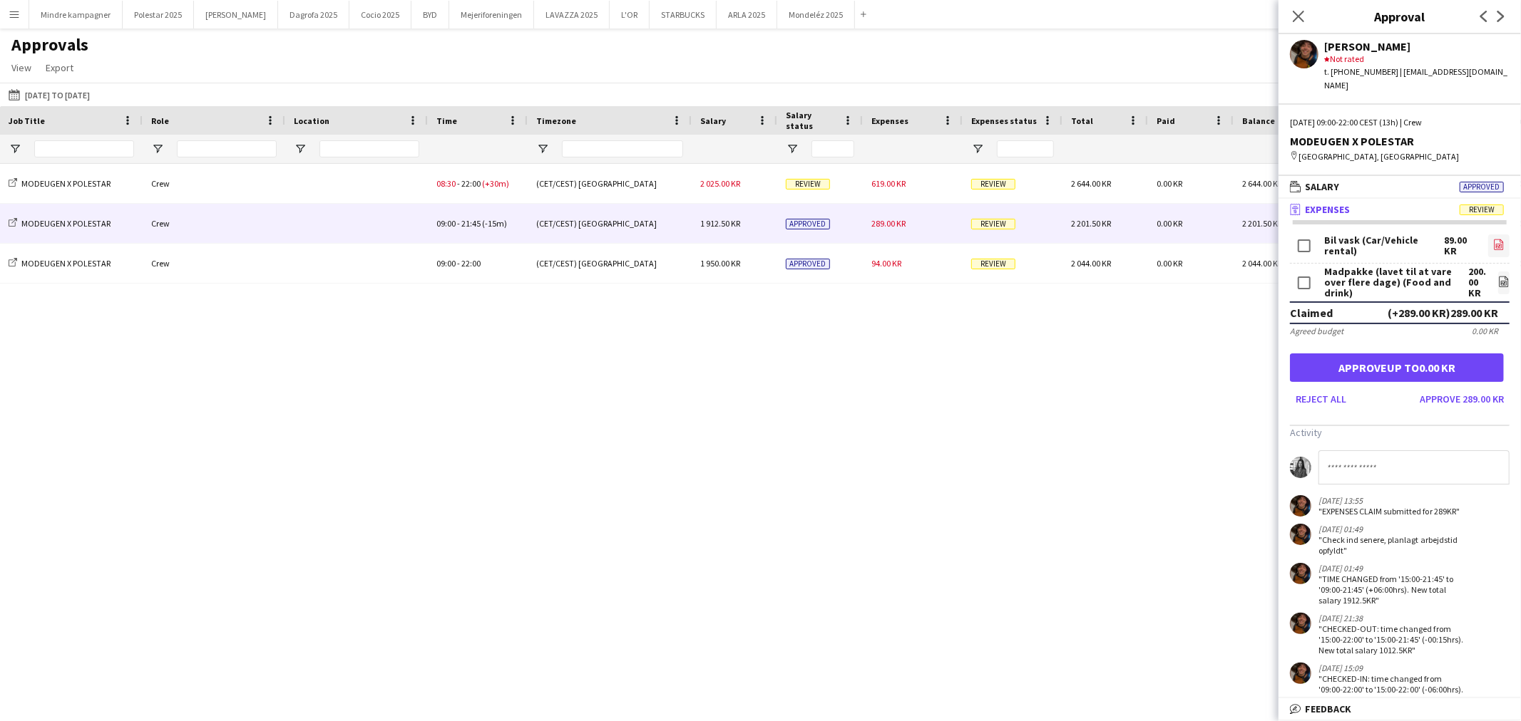
click at [1494, 240] on icon at bounding box center [1498, 245] width 9 height 11
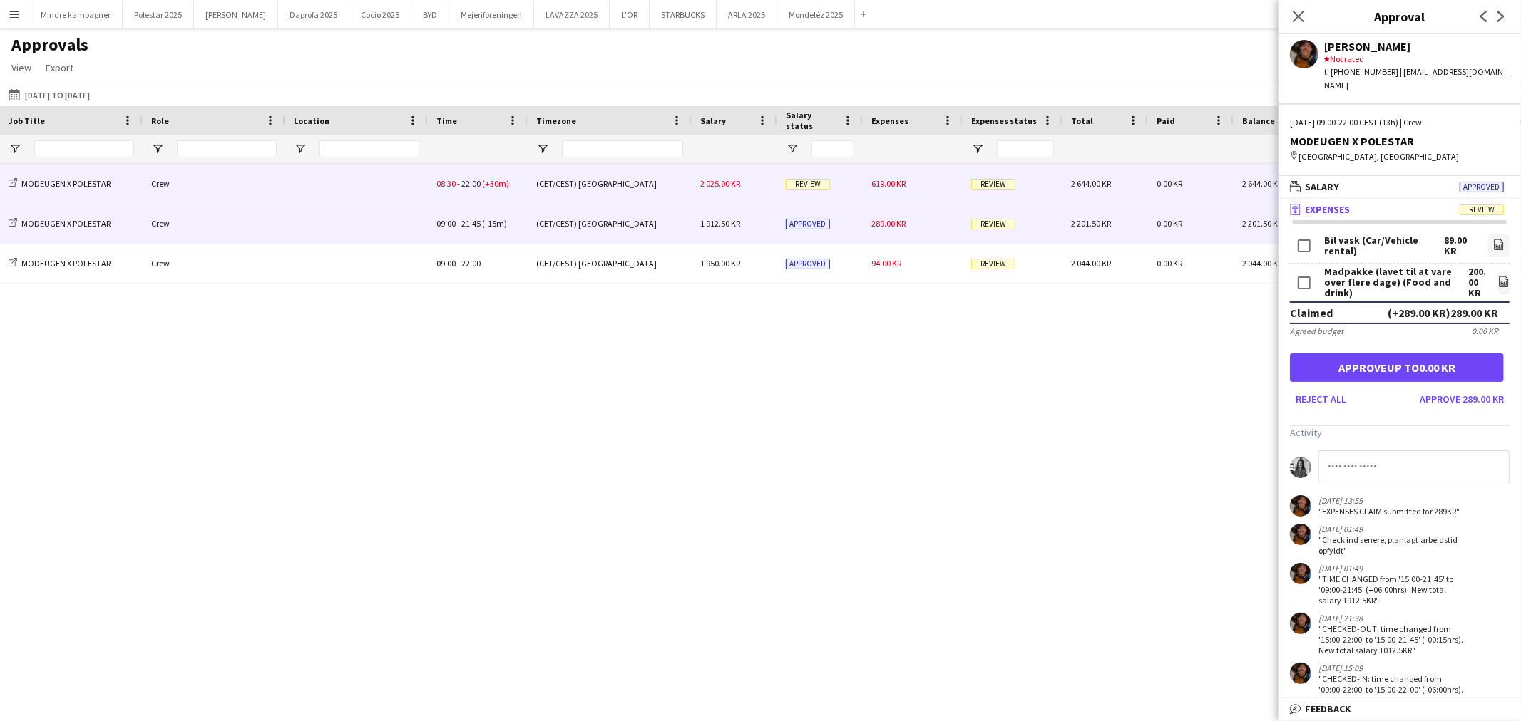
click at [878, 189] on span "619.00 KR" at bounding box center [888, 183] width 34 height 11
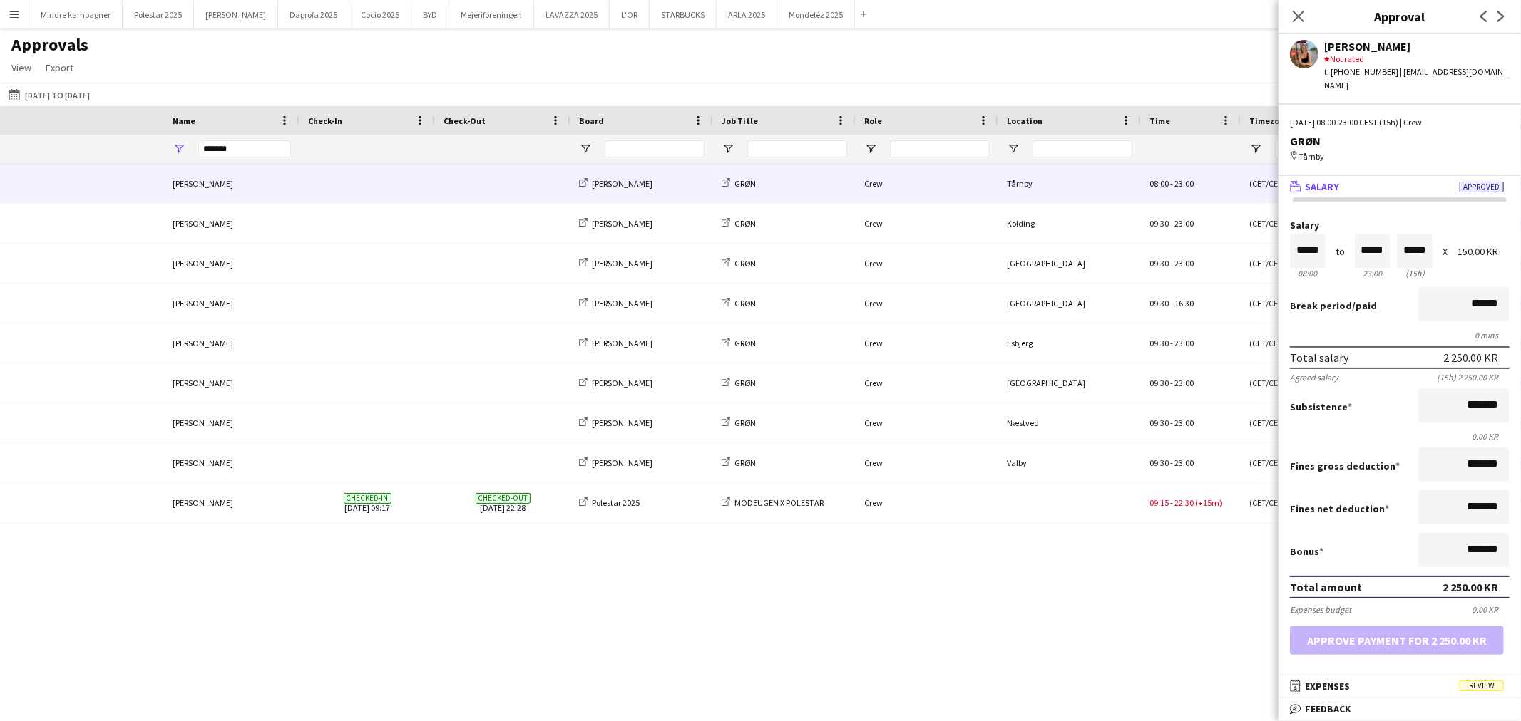
scroll to position [0, 317]
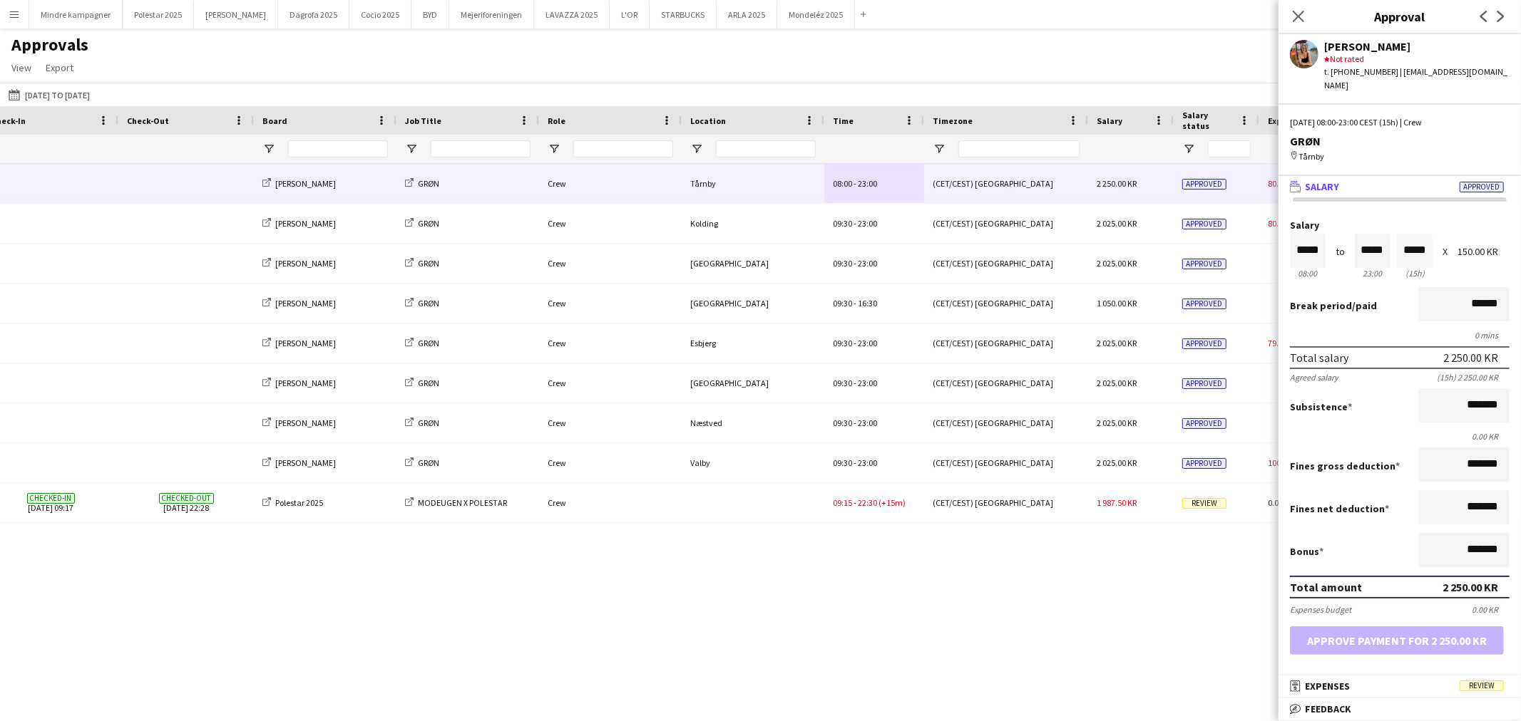
click at [11, 20] on button "Menu" at bounding box center [14, 14] width 29 height 29
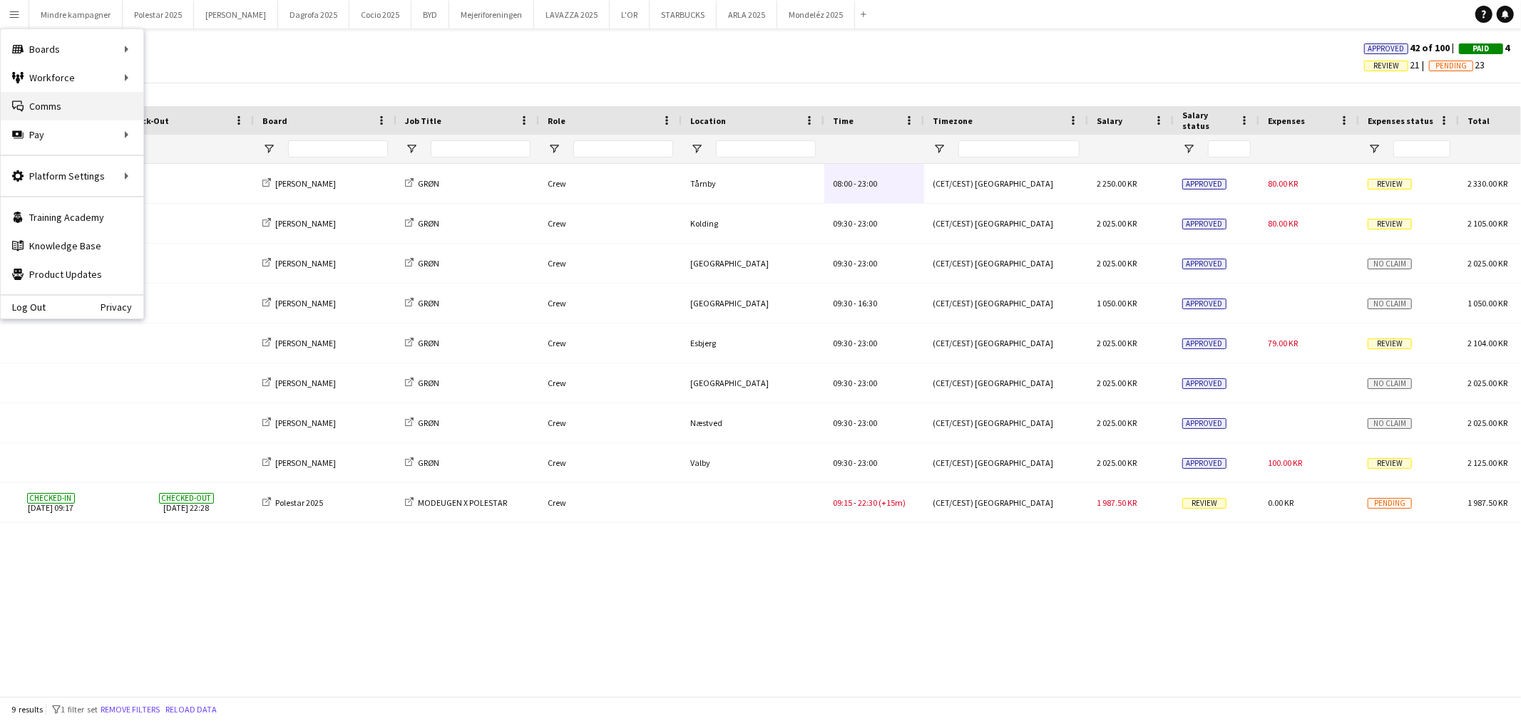
click at [58, 105] on link "Comms Comms" at bounding box center [72, 106] width 143 height 29
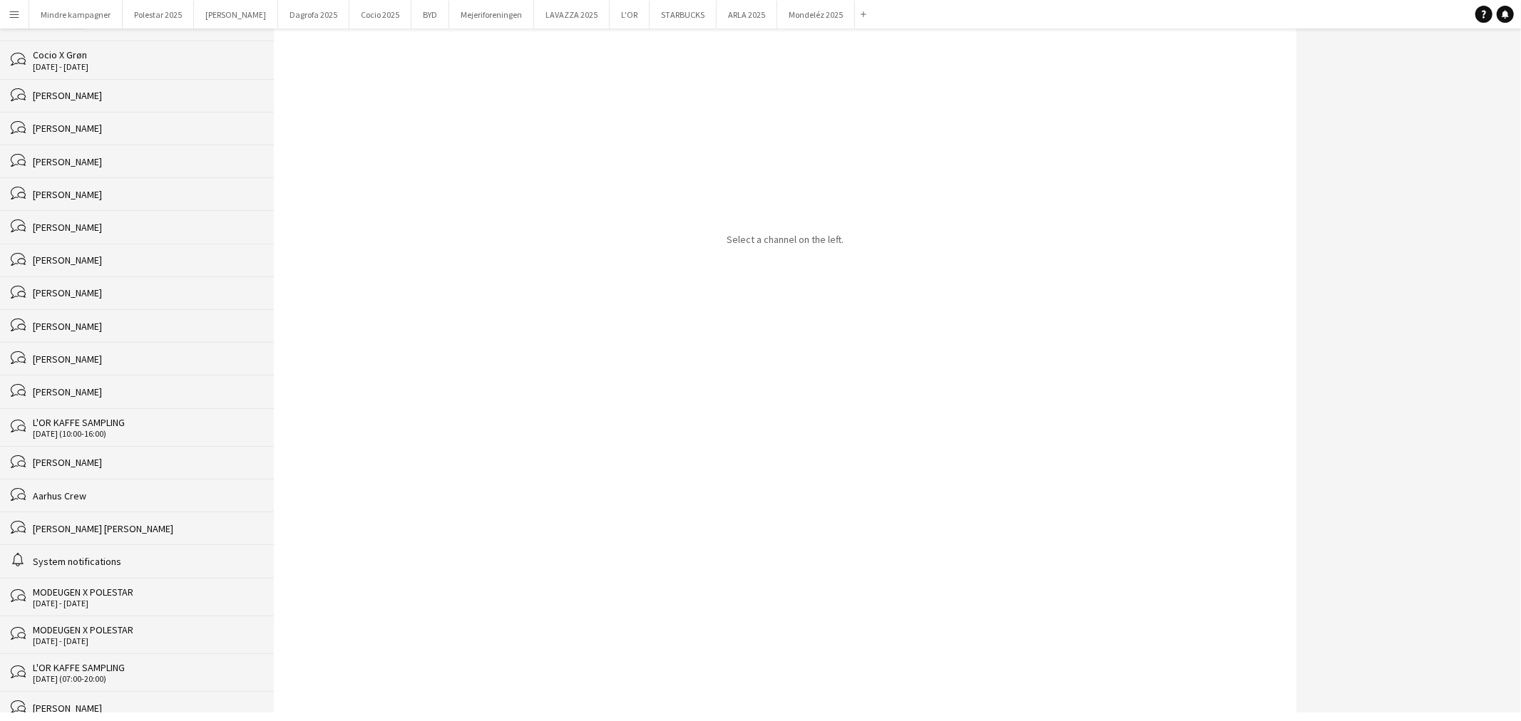
scroll to position [237, 0]
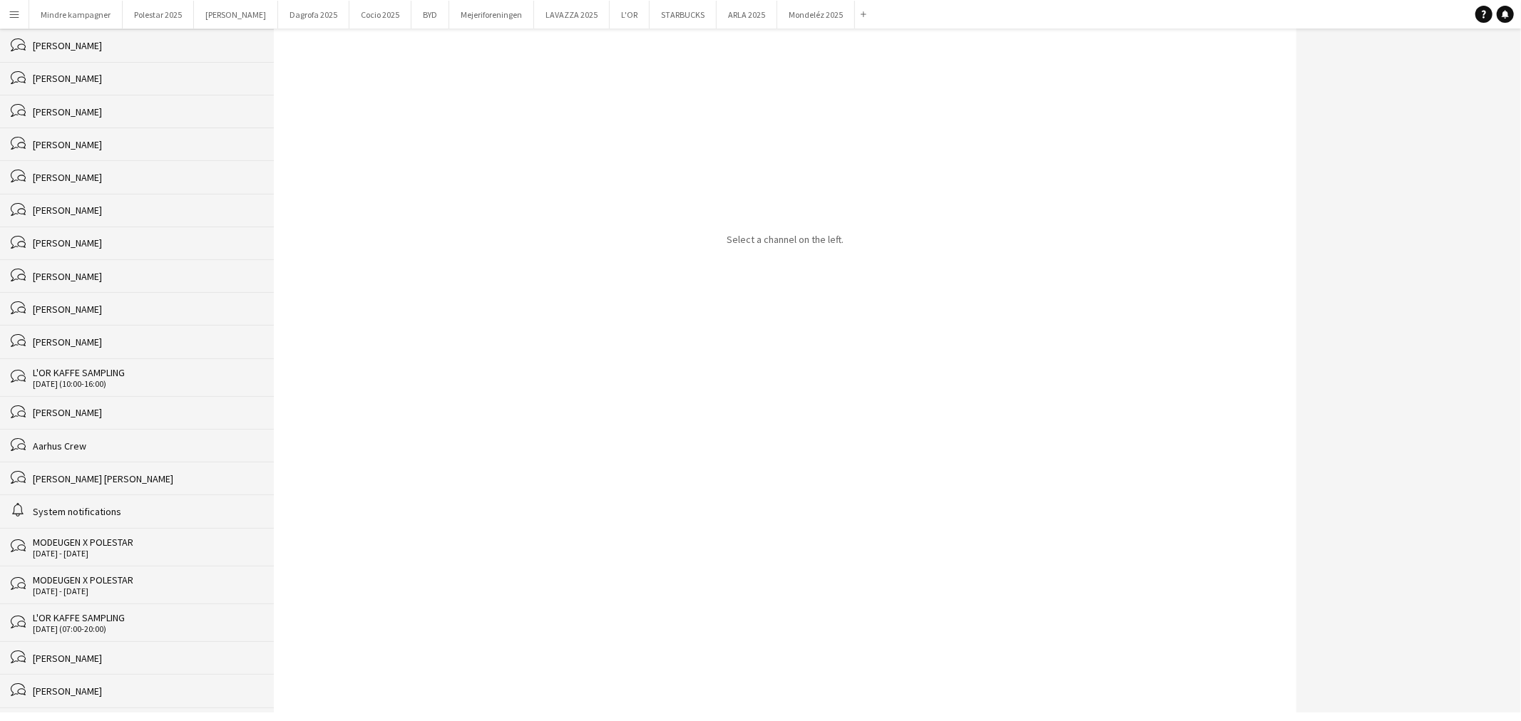
click at [101, 557] on div "[DATE] - [DATE]" at bounding box center [146, 554] width 227 height 10
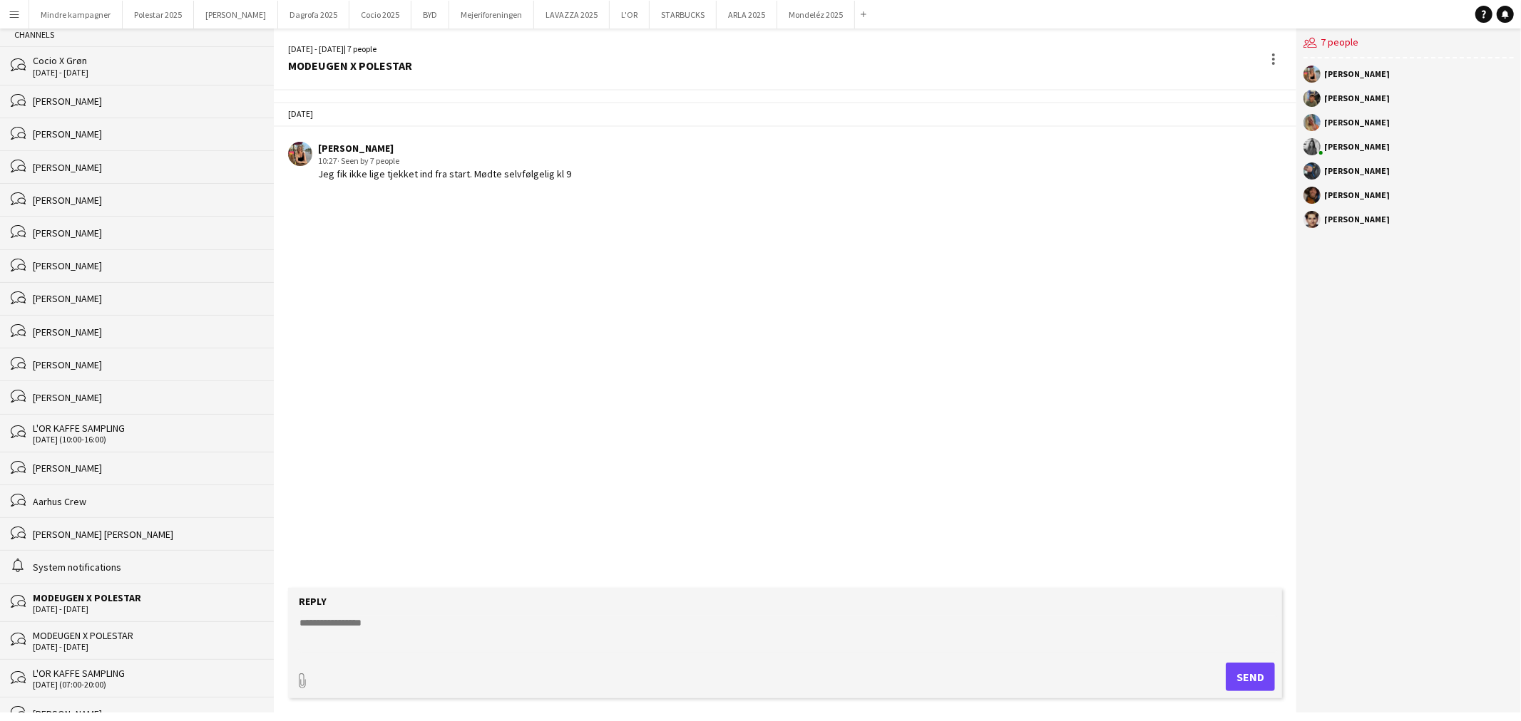
scroll to position [158, 0]
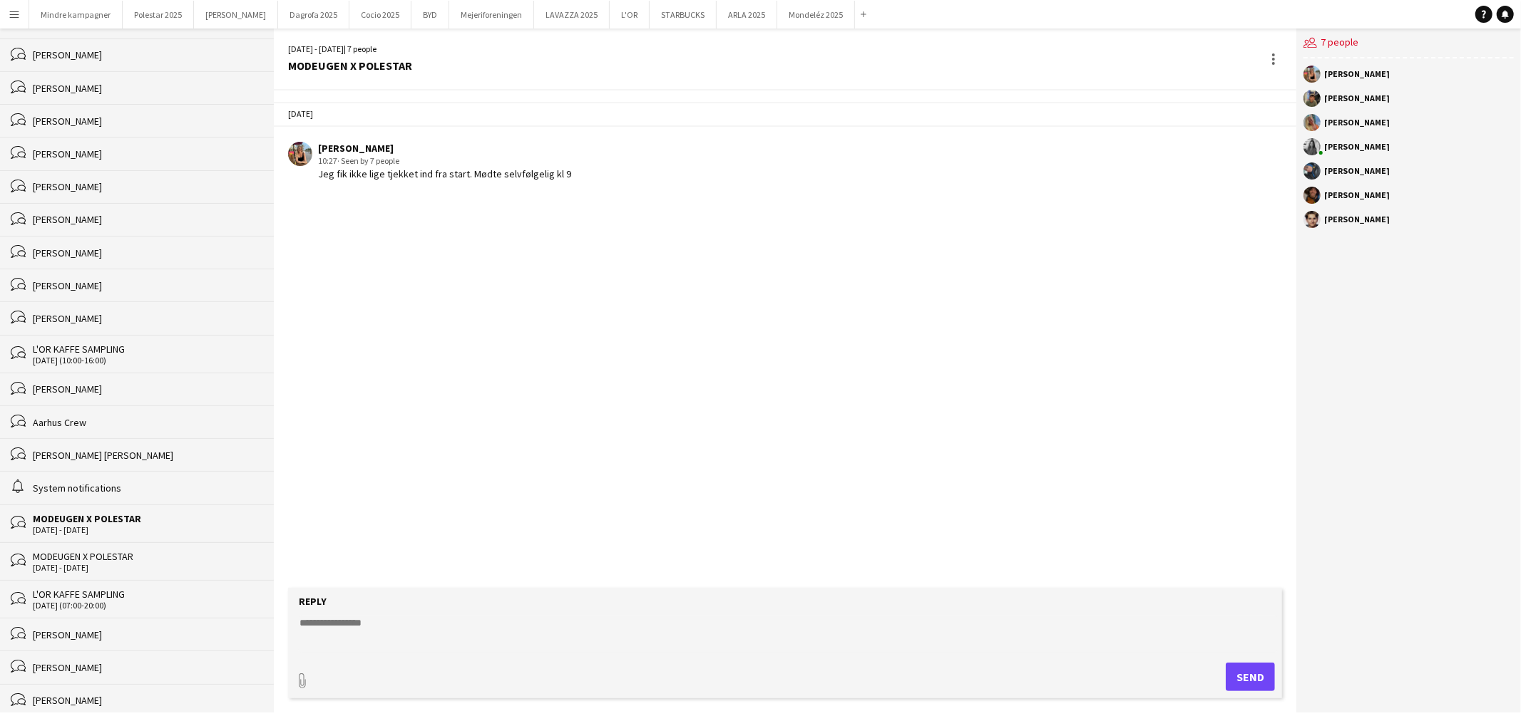
click at [98, 563] on div "MODEUGEN X POLESTAR" at bounding box center [146, 556] width 227 height 13
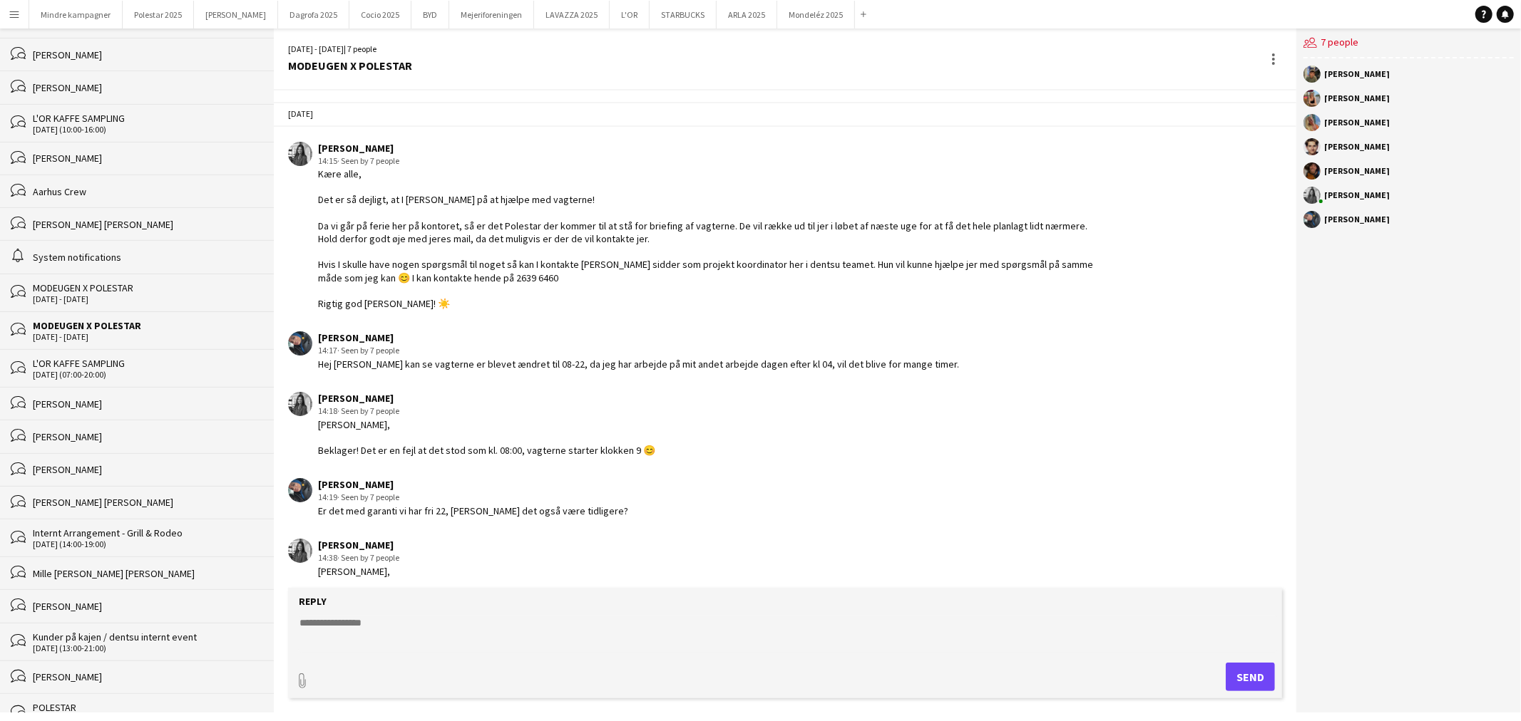
scroll to position [396, 0]
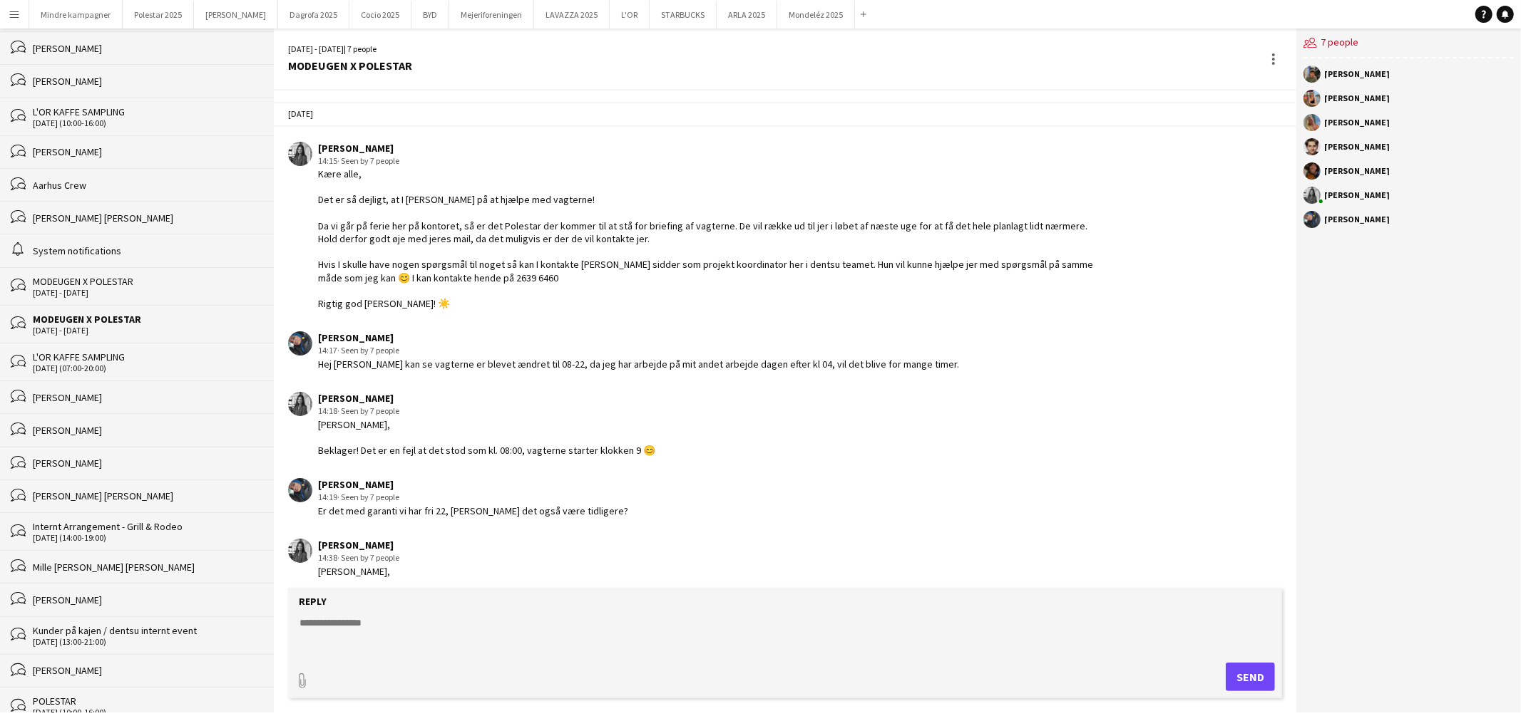
click at [121, 288] on div "MODEUGEN X POLESTAR" at bounding box center [146, 281] width 227 height 13
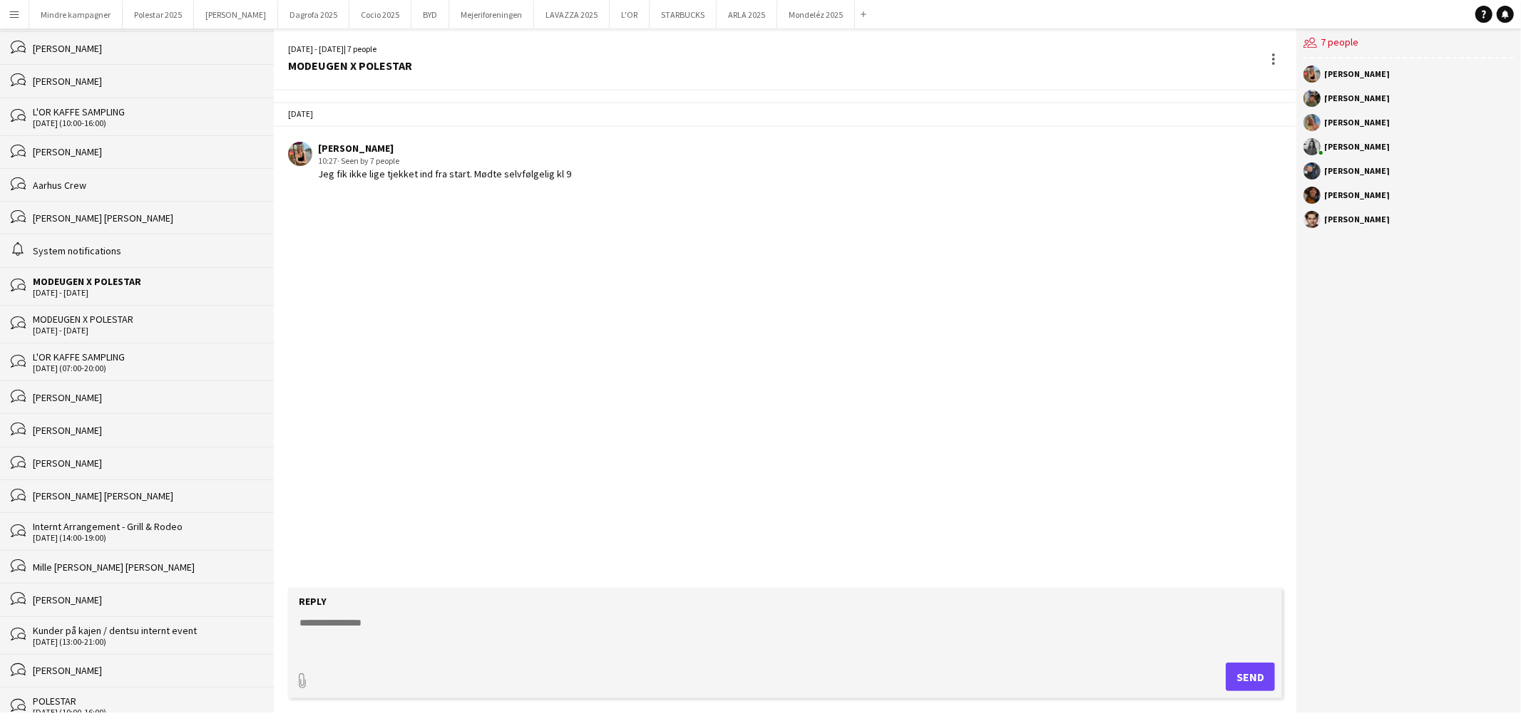
click at [121, 322] on div "MODEUGEN X POLESTAR" at bounding box center [146, 319] width 227 height 13
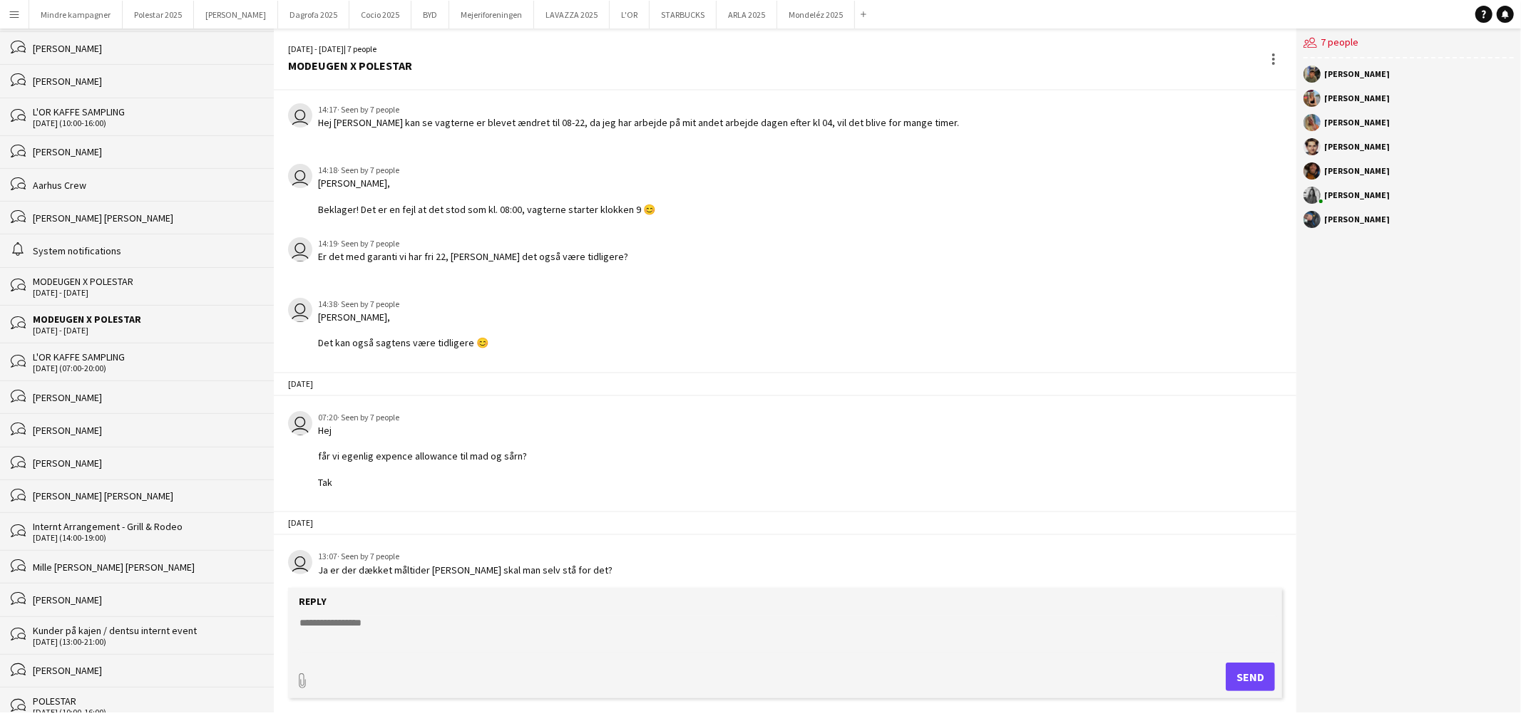
scroll to position [228, 0]
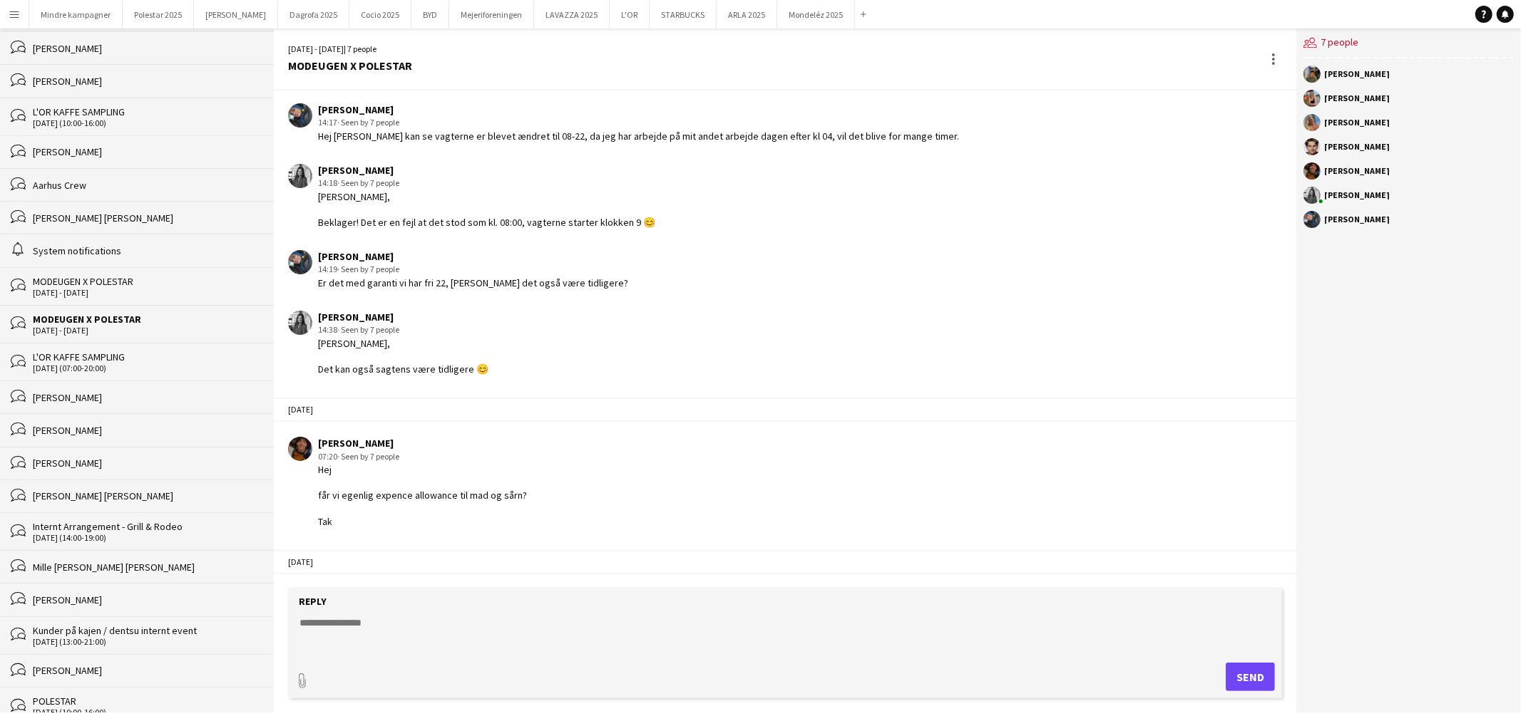
click at [118, 364] on div "L'OR KAFFE SAMPLING" at bounding box center [146, 357] width 227 height 13
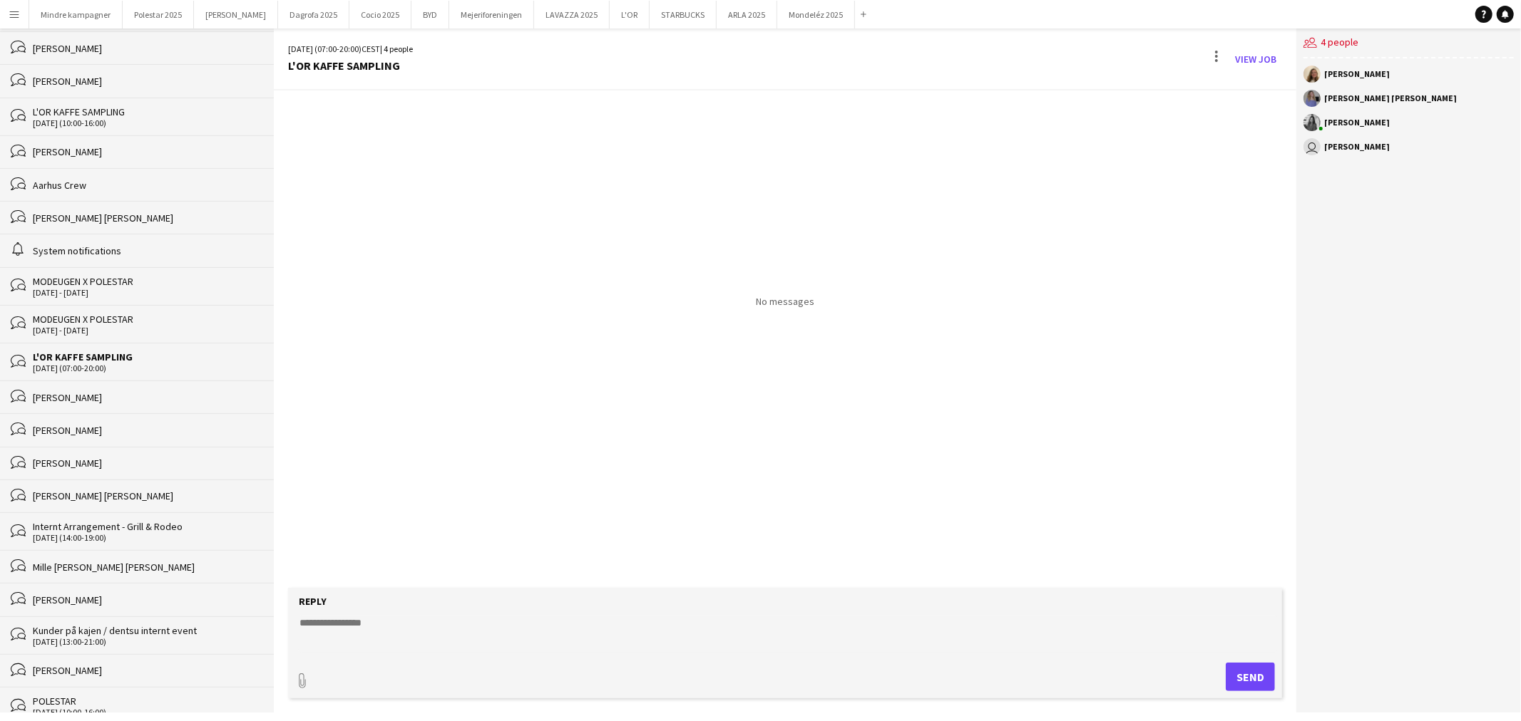
click at [125, 326] on div "MODEUGEN X POLESTAR" at bounding box center [146, 319] width 227 height 13
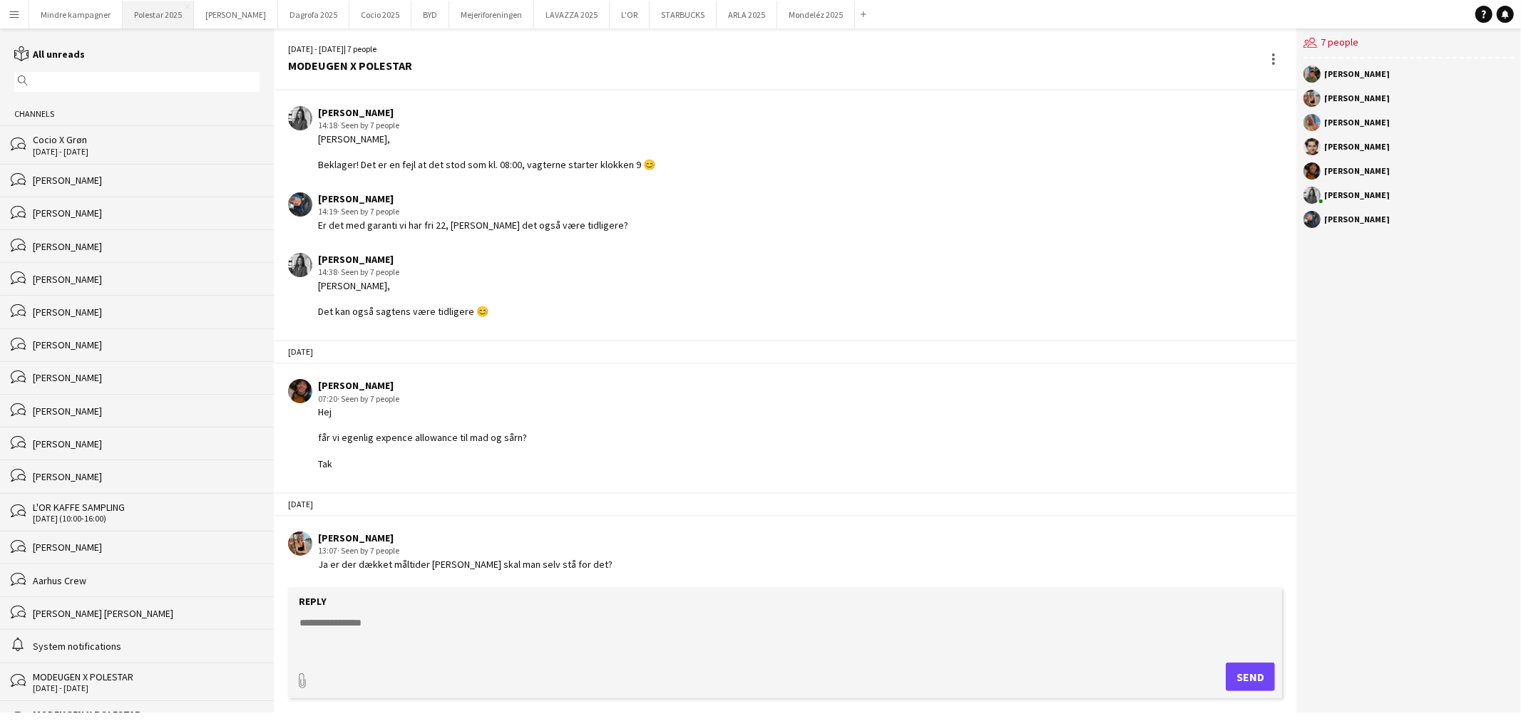
click at [150, 15] on button "Polestar 2025 Close" at bounding box center [158, 15] width 71 height 28
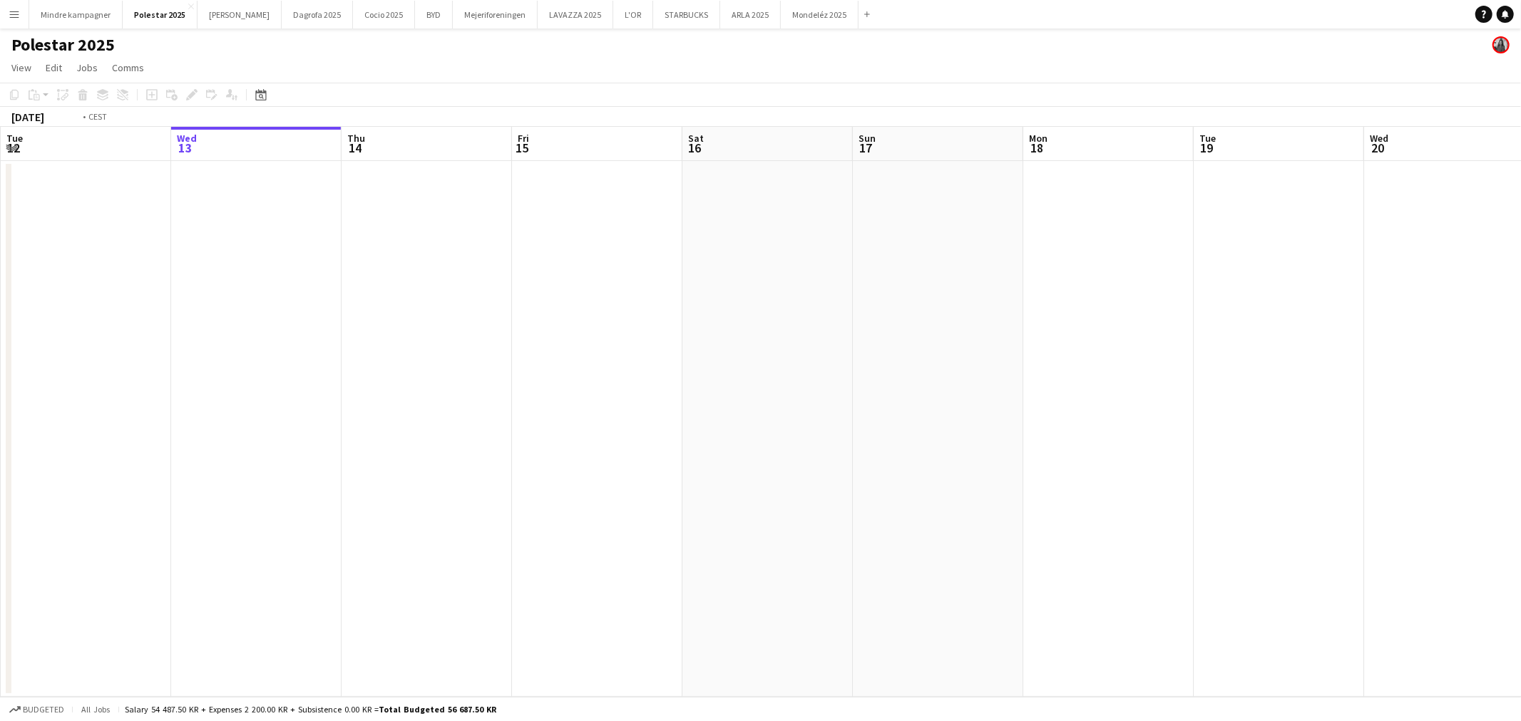
drag, startPoint x: 303, startPoint y: 332, endPoint x: 915, endPoint y: 364, distance: 612.5
click at [845, 361] on app-calendar-viewport "Sun 10 Mon 11 Tue 12 Wed 13 Thu 14 Fri 15 Sat 16 Sun 17 Mon 18 Tue 19 Wed 20 Th…" at bounding box center [760, 412] width 1521 height 570
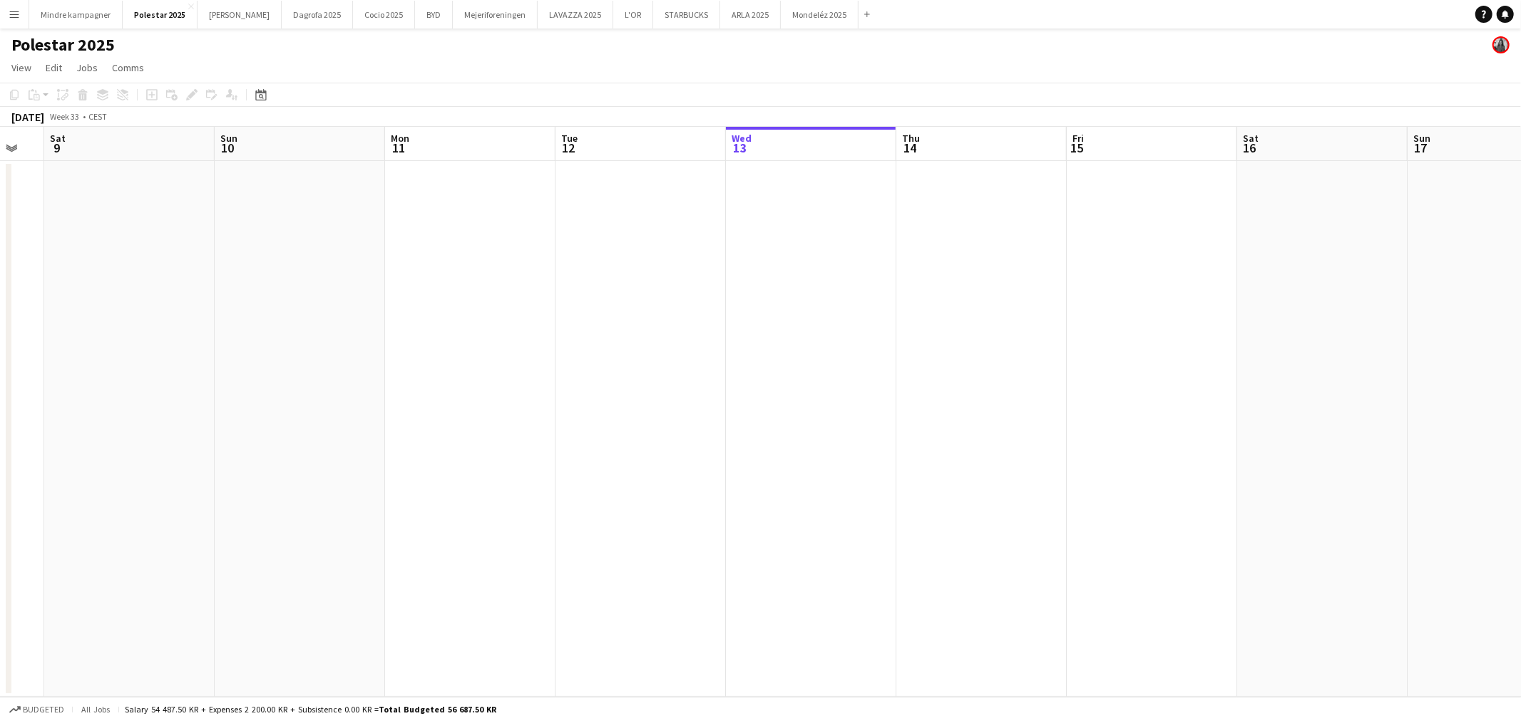
drag, startPoint x: 348, startPoint y: 384, endPoint x: 766, endPoint y: 379, distance: 418.5
click at [740, 383] on app-calendar-viewport "Wed 6 5/5 2 Jobs Thu 7 5/5 2 Jobs Fri 8 Sat 9 Sun 10 Mon 11 Tue 12 Wed 13 Thu 1…" at bounding box center [760, 412] width 1521 height 570
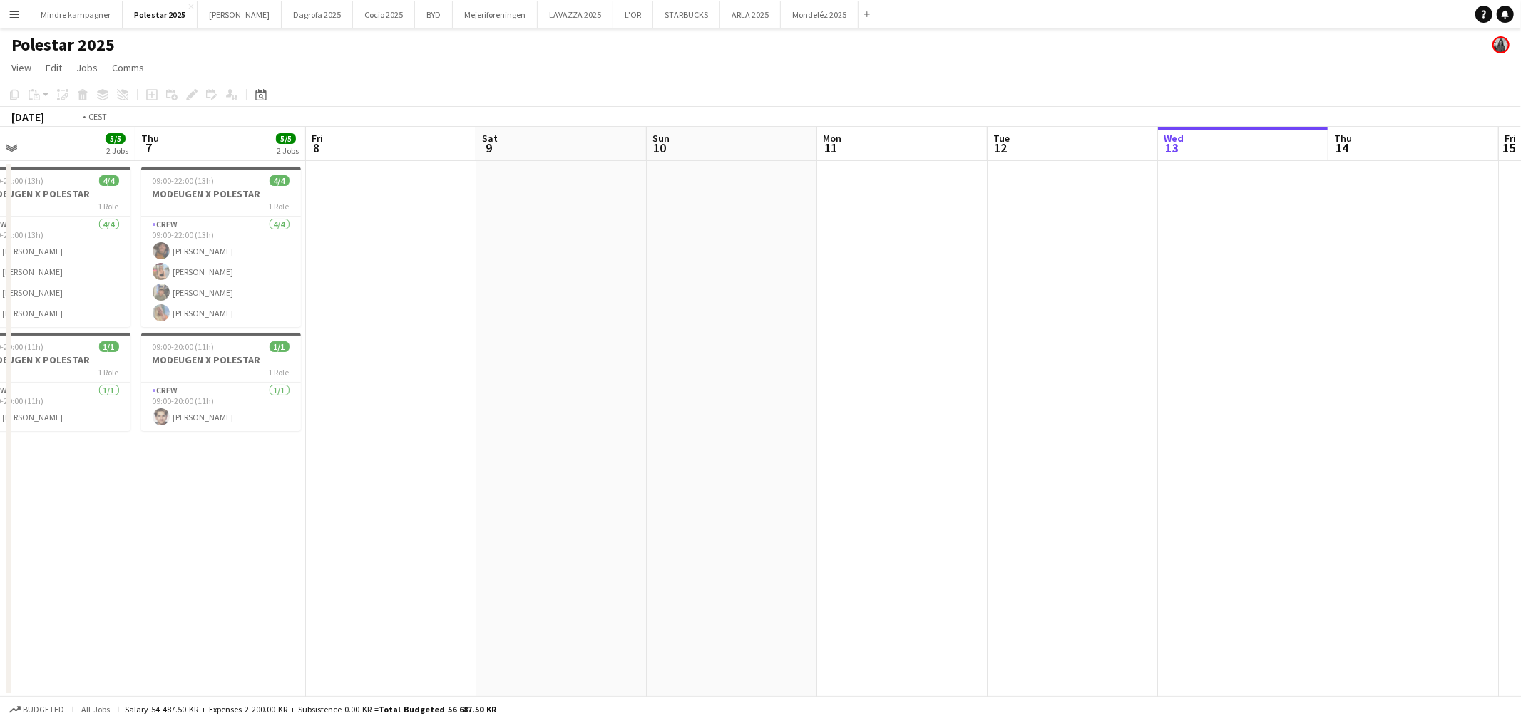
drag, startPoint x: 595, startPoint y: 369, endPoint x: 749, endPoint y: 369, distance: 153.3
click at [732, 369] on app-calendar-viewport "Mon 4 Tue 5 Wed 6 5/5 2 Jobs Thu 7 5/5 2 Jobs Fri 8 Sat 9 Sun 10 Mon 11 Tue 12 …" at bounding box center [760, 412] width 1521 height 570
